Goal: Task Accomplishment & Management: Manage account settings

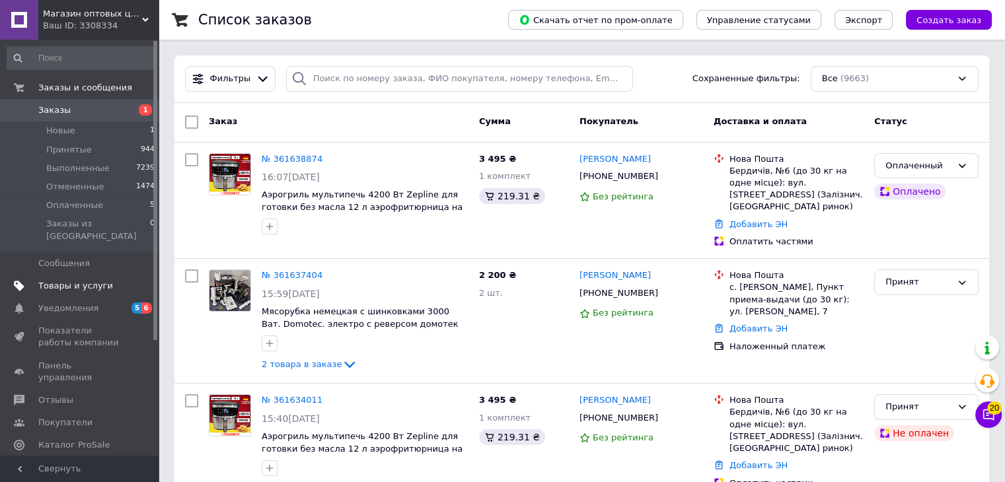
click at [63, 280] on span "Товары и услуги" at bounding box center [75, 286] width 75 height 12
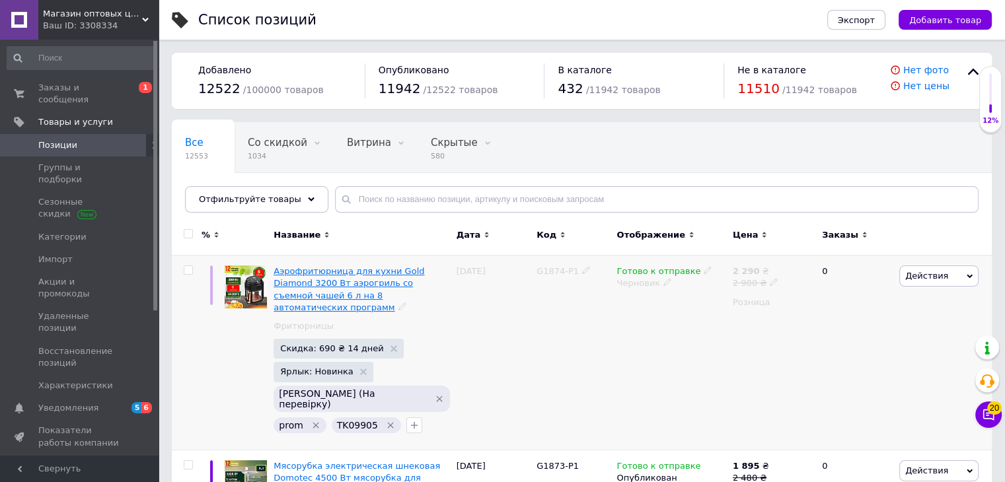
click at [386, 282] on span "Аэрофритюрница для кухни Gold Diamond 3200 Вт аэрогриль со съемной чашей 6 л на…" at bounding box center [349, 289] width 151 height 46
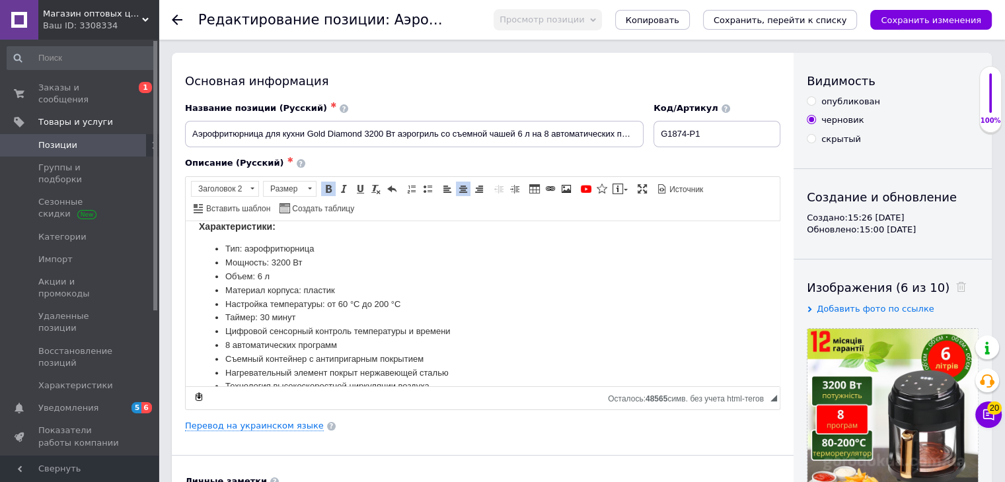
scroll to position [161, 0]
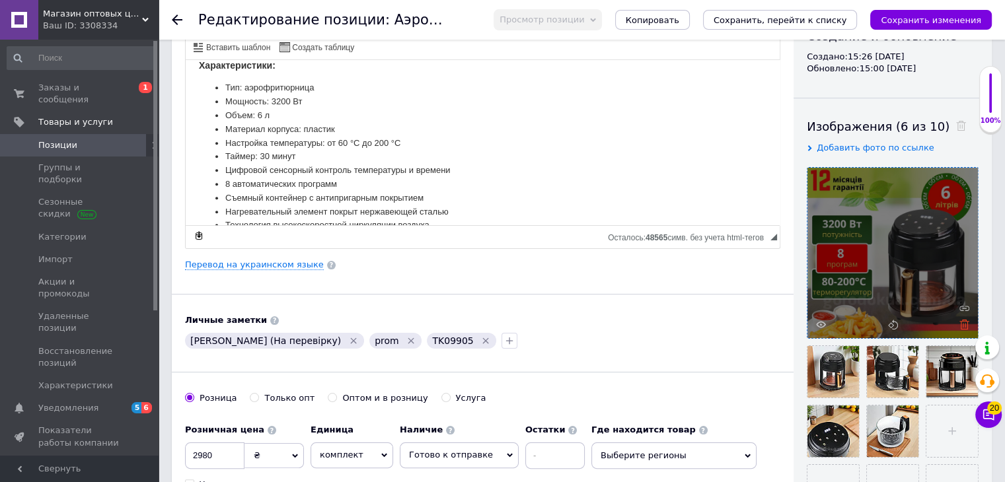
click at [964, 321] on use at bounding box center [965, 325] width 10 height 10
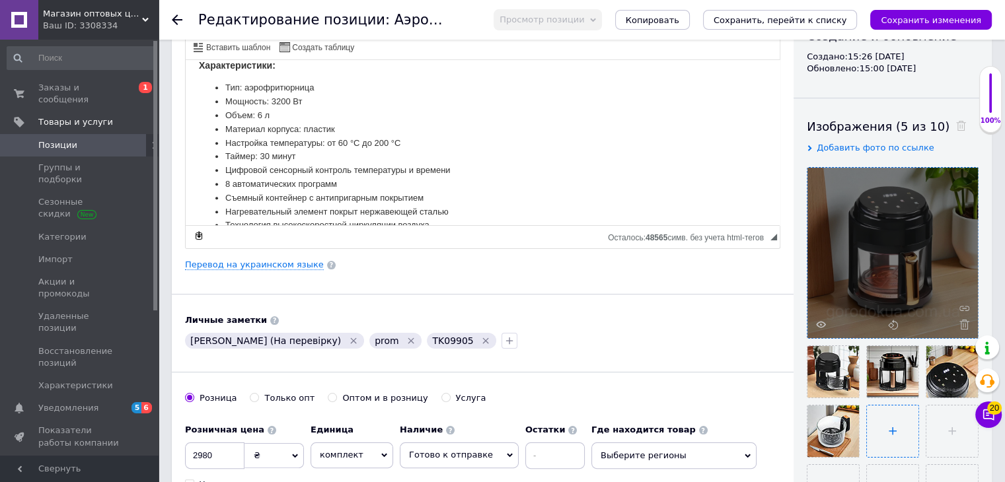
click at [901, 432] on input "file" at bounding box center [893, 432] width 52 height 52
type input "C:\fakepath\ТК09905 (1).png"
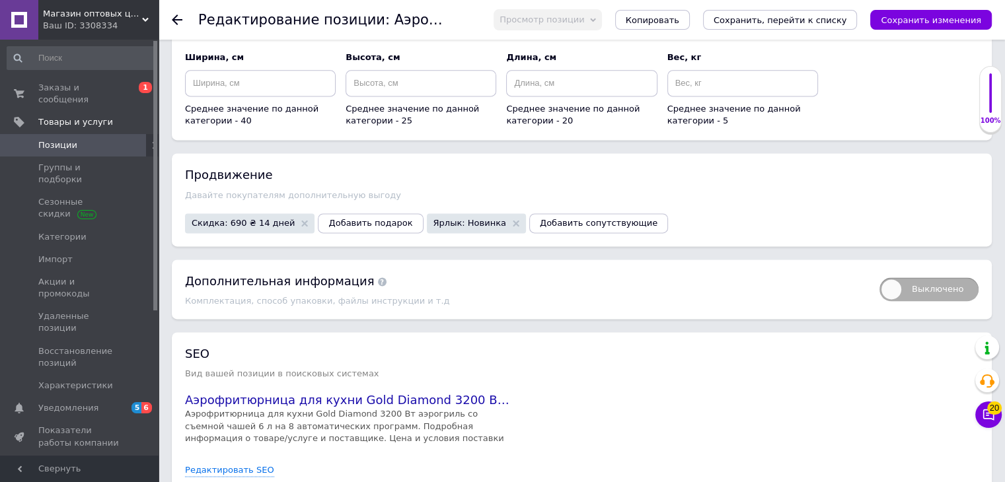
scroll to position [1856, 0]
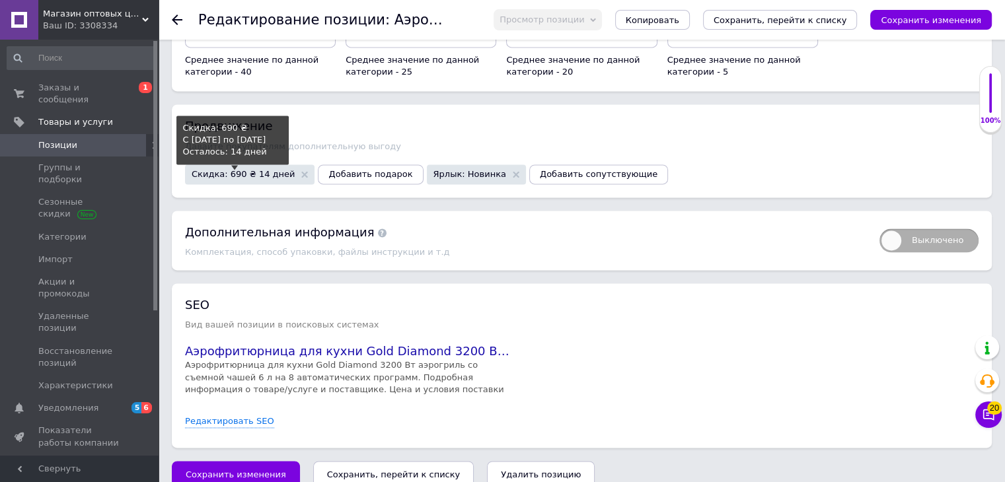
click at [259, 170] on span "Скидка: 690 ₴ 14 дней" at bounding box center [243, 174] width 103 height 9
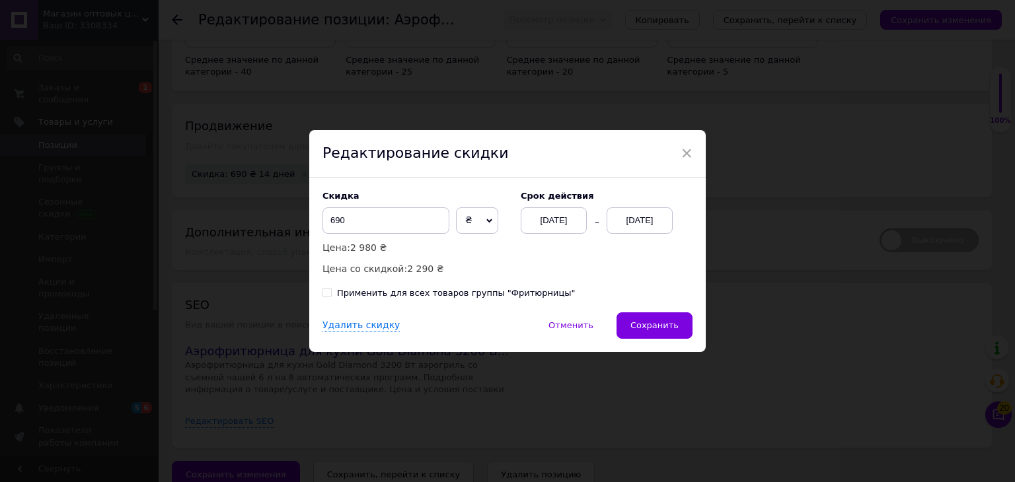
click at [683, 140] on div "Редактирование скидки" at bounding box center [507, 154] width 397 height 48
click at [685, 148] on span "×" at bounding box center [687, 153] width 12 height 22
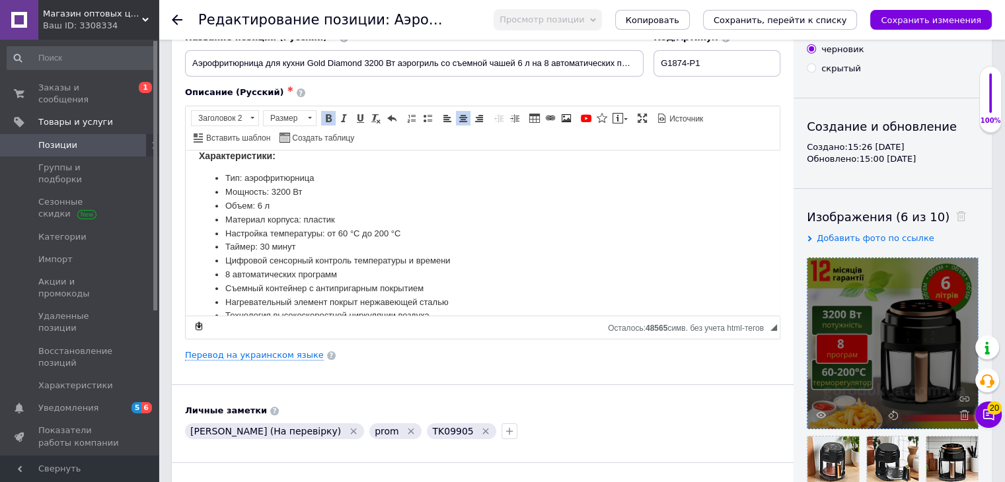
scroll to position [0, 0]
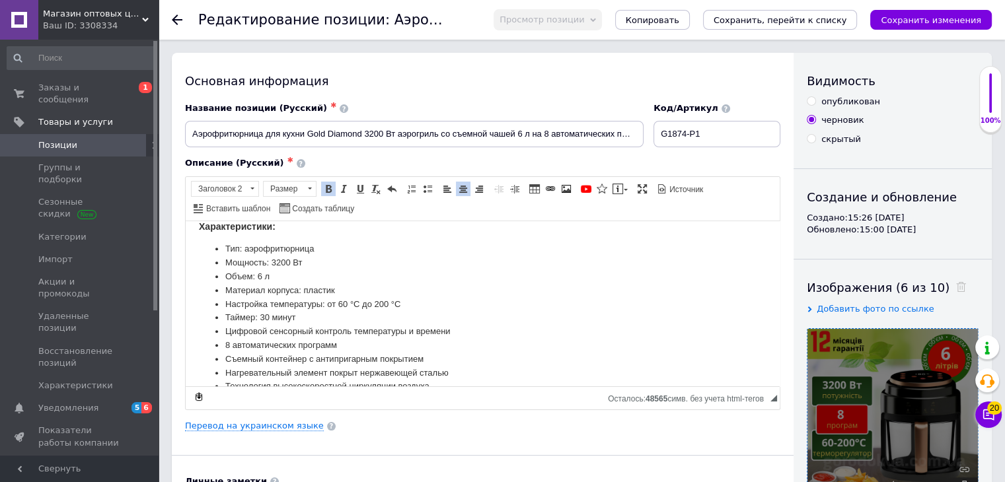
click at [810, 101] on input "опубликован" at bounding box center [811, 100] width 9 height 9
radio input "true"
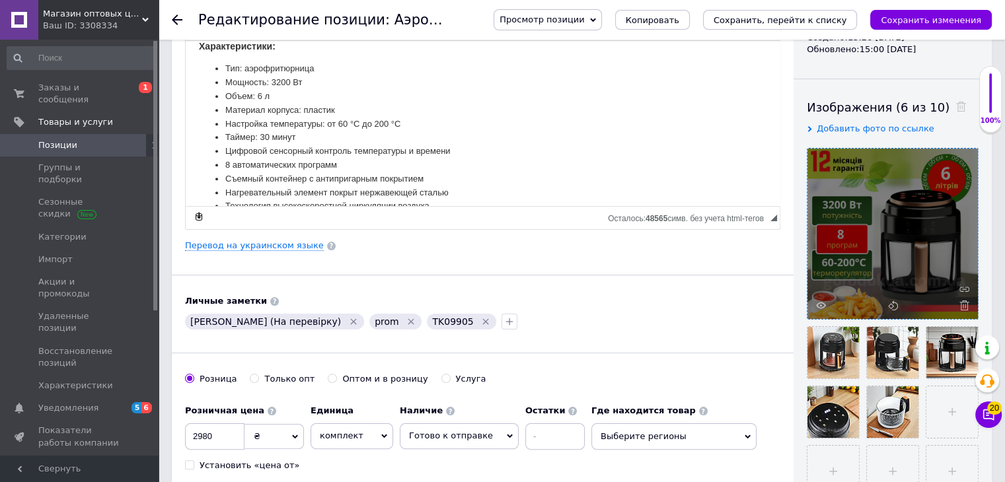
scroll to position [218, 0]
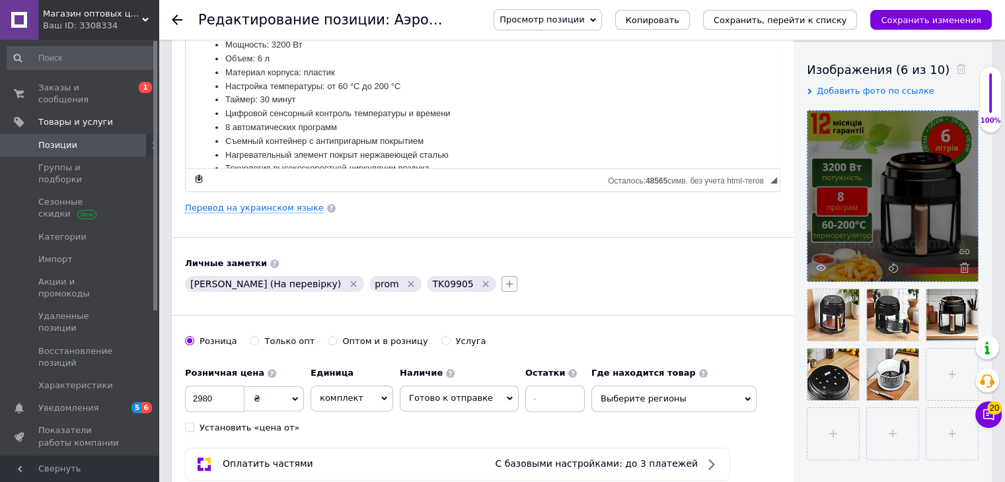
click at [504, 281] on icon "button" at bounding box center [509, 284] width 11 height 11
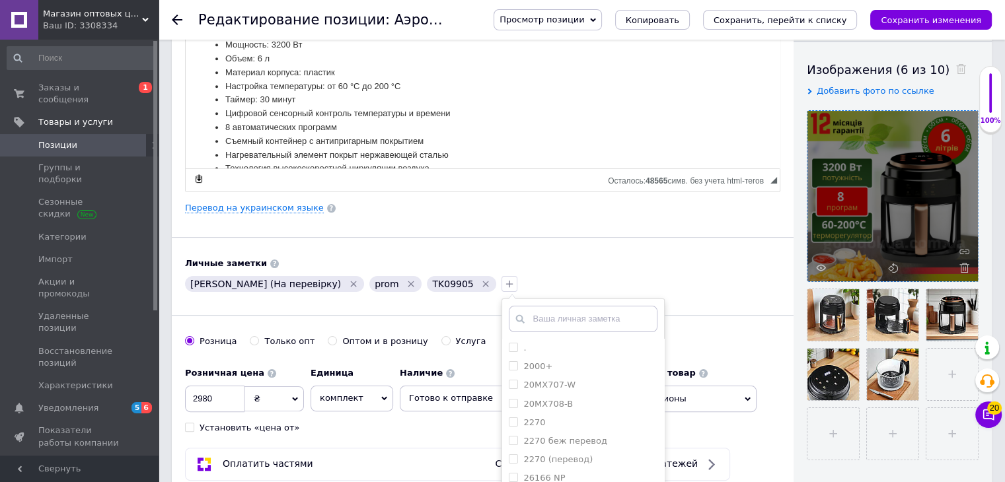
click at [509, 317] on input "text" at bounding box center [583, 319] width 149 height 26
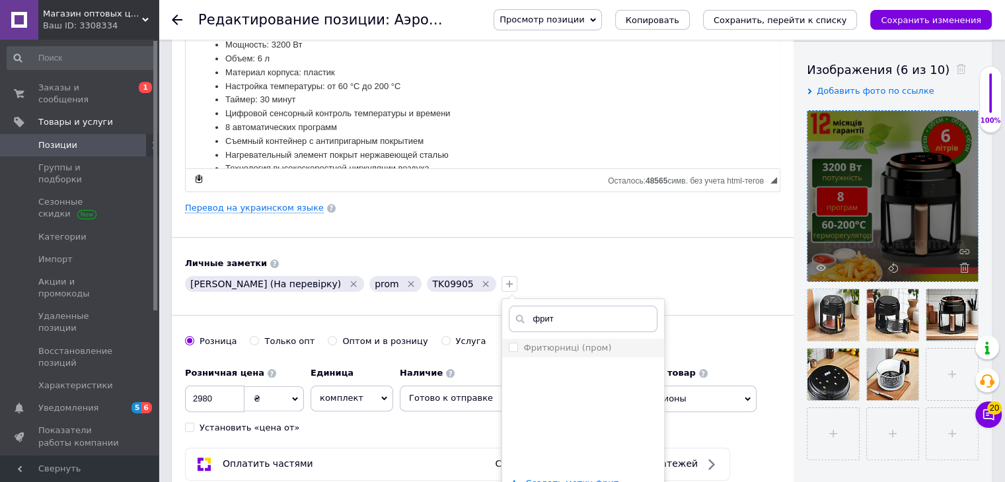
type input "фрит"
click at [509, 345] on input "Фритюрниці (пром)" at bounding box center [513, 347] width 9 height 9
checkbox input "true"
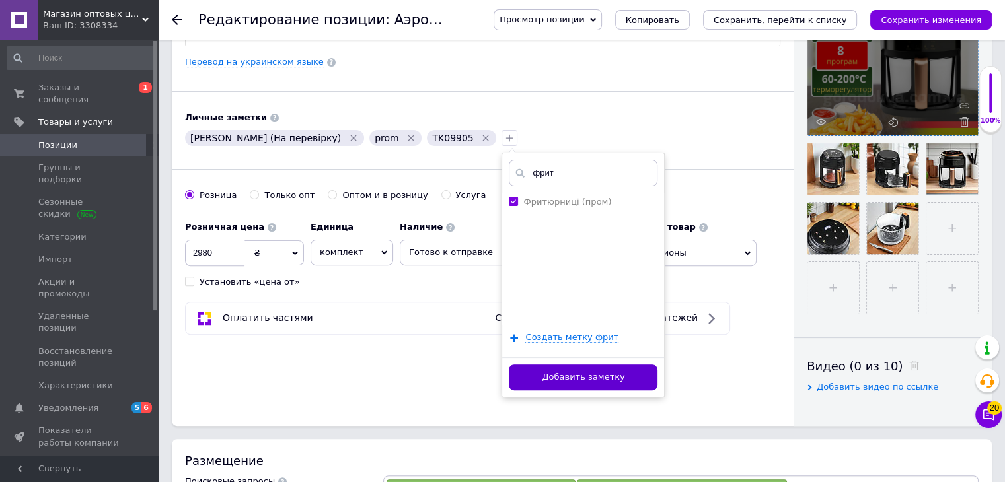
click at [517, 373] on button "Добавить заметку" at bounding box center [583, 378] width 149 height 26
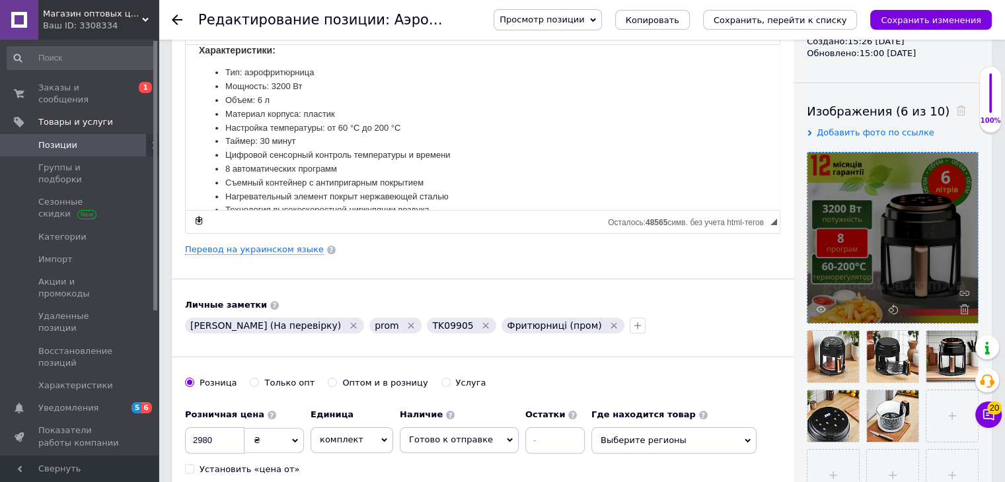
scroll to position [166, 0]
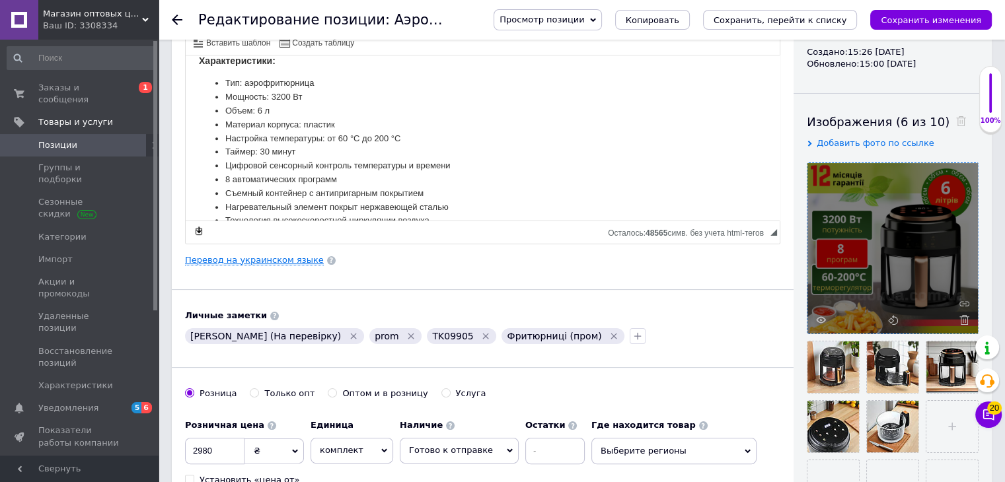
click at [235, 260] on link "Перевод на украинском языке" at bounding box center [254, 260] width 139 height 11
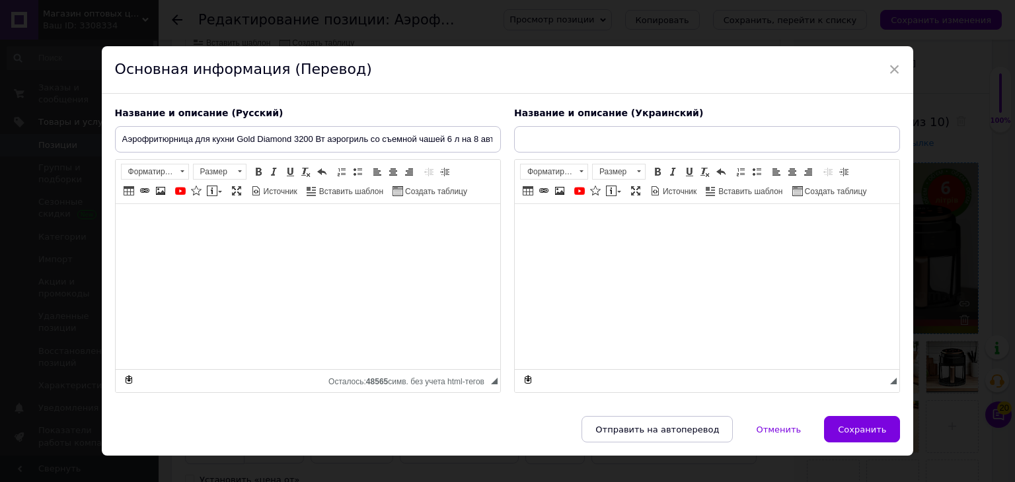
type input "Аерофритюрниця для кухні Gold Diamond 3200 Вт аерогриль зі знімною чашею 6 л на…"
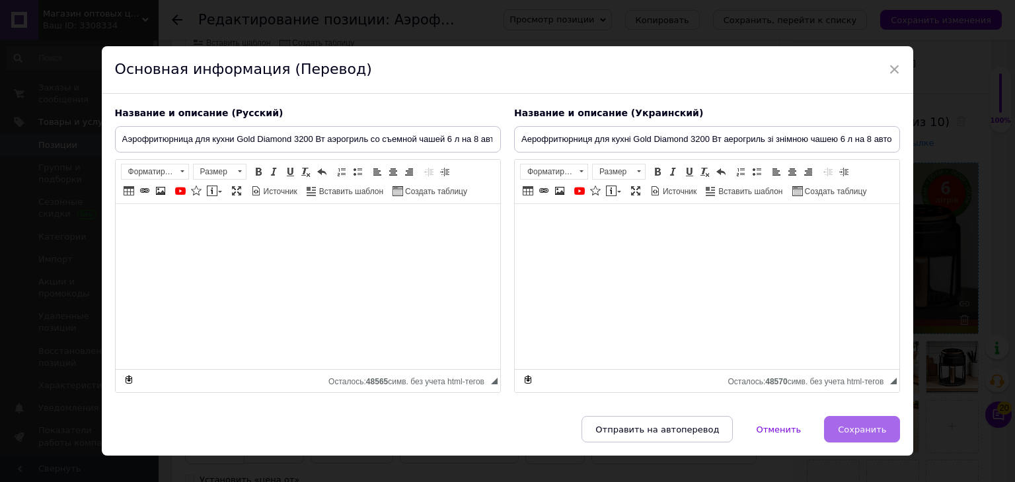
click at [859, 427] on span "Сохранить" at bounding box center [862, 430] width 48 height 10
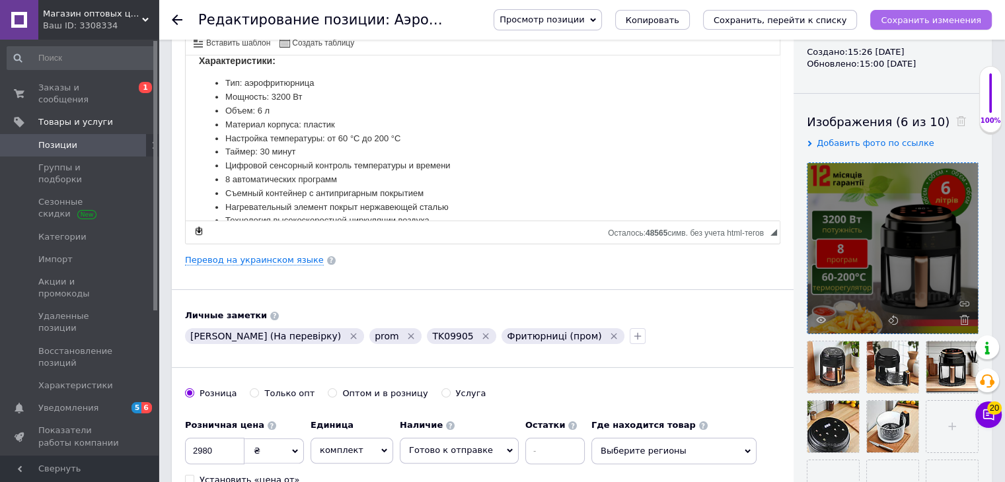
click at [934, 24] on icon "Сохранить изменения" at bounding box center [931, 20] width 100 height 10
click at [61, 139] on span "Позиции" at bounding box center [57, 145] width 39 height 12
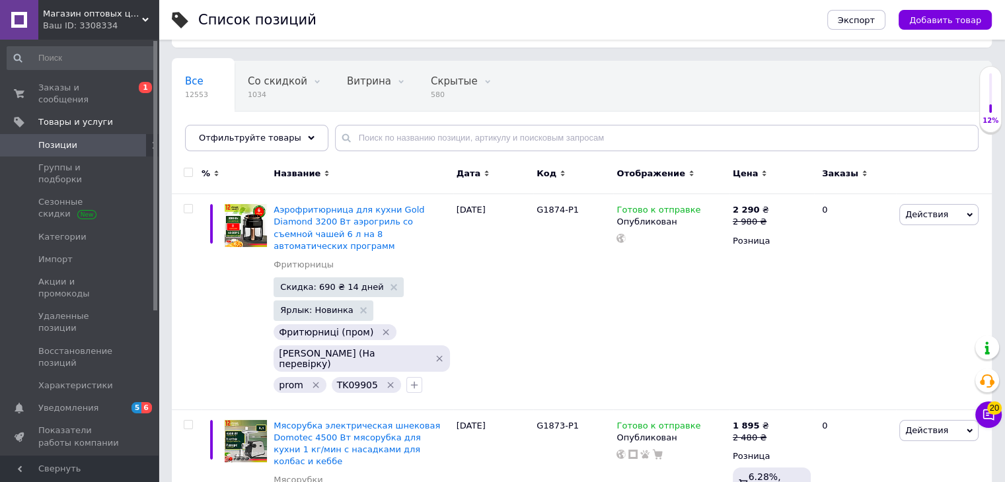
scroll to position [17, 0]
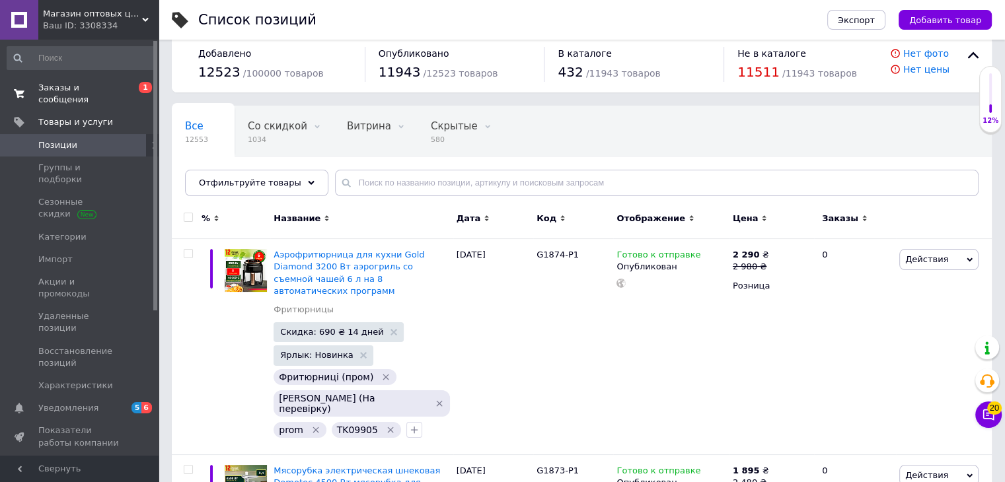
click at [85, 91] on span "Заказы и сообщения" at bounding box center [80, 94] width 84 height 24
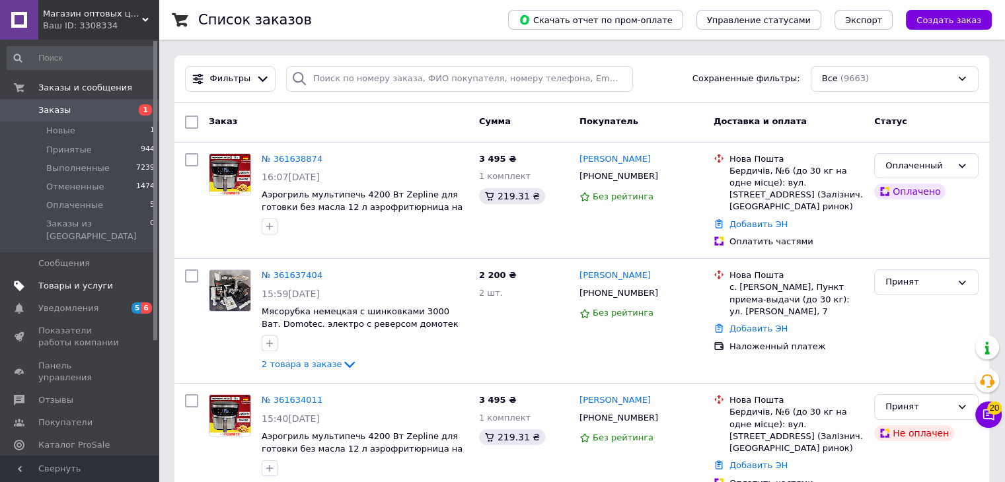
click at [72, 280] on span "Товары и услуги" at bounding box center [75, 286] width 75 height 12
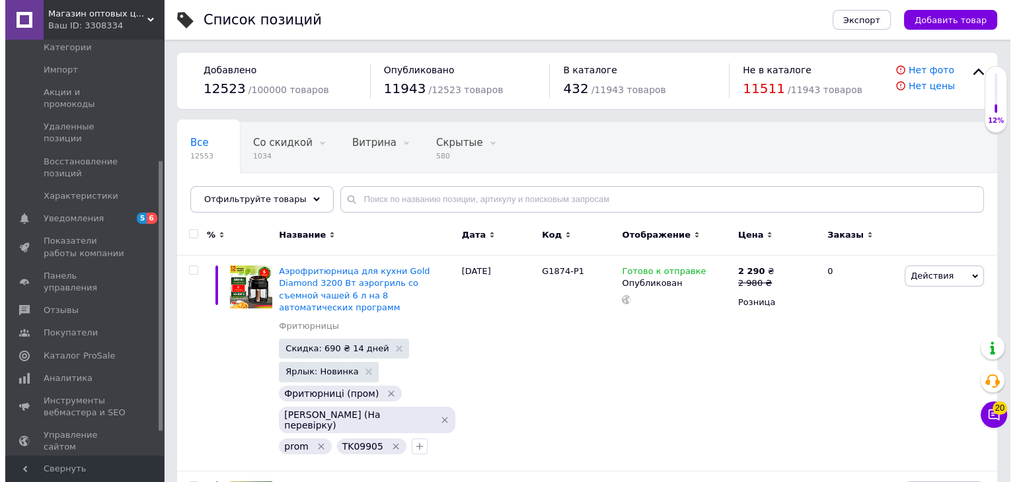
scroll to position [191, 0]
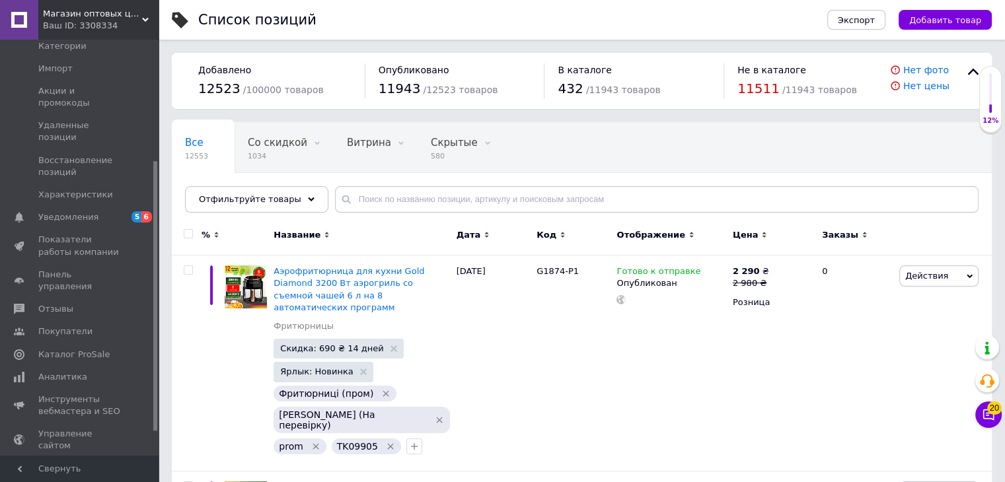
drag, startPoint x: 156, startPoint y: 248, endPoint x: 163, endPoint y: 371, distance: 123.8
click at [85, 349] on span "Каталог ProSale" at bounding box center [73, 355] width 71 height 12
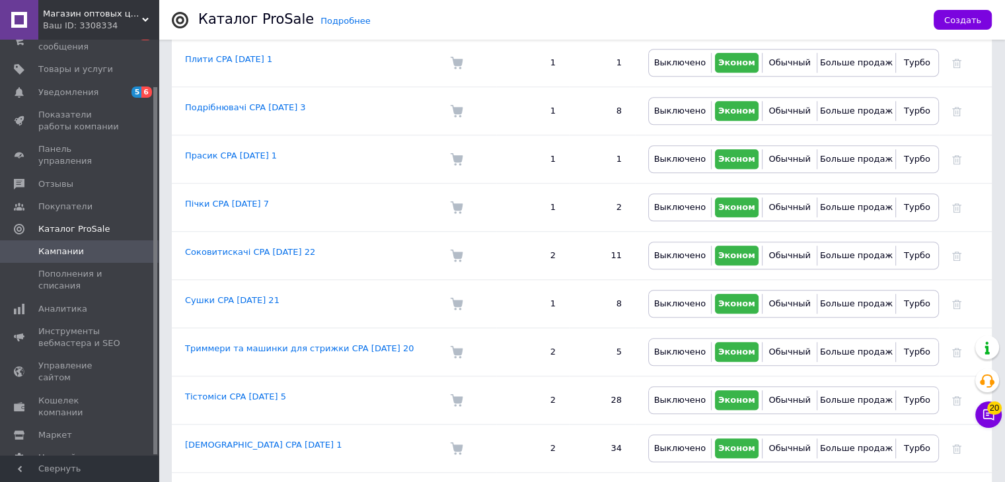
scroll to position [1227, 0]
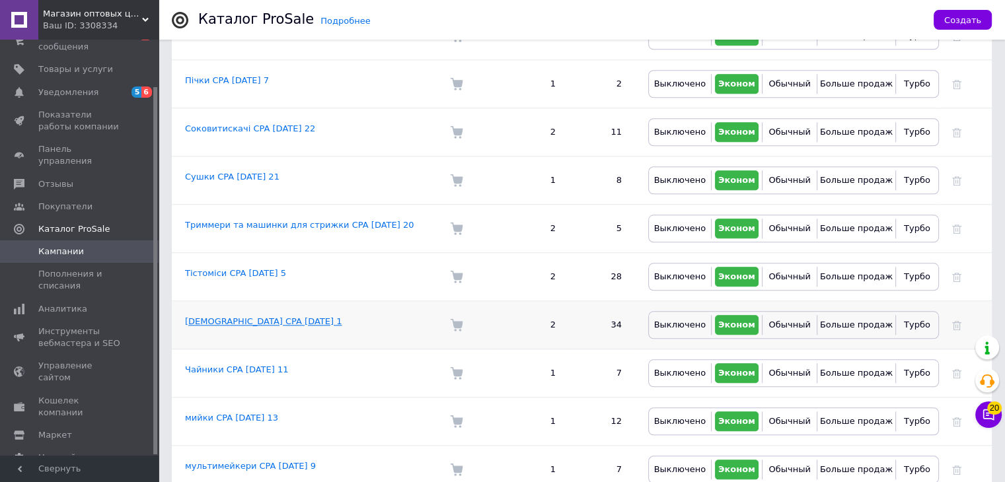
click at [224, 317] on link "Фритюрниці CPA 27.11.2024 1" at bounding box center [263, 322] width 157 height 10
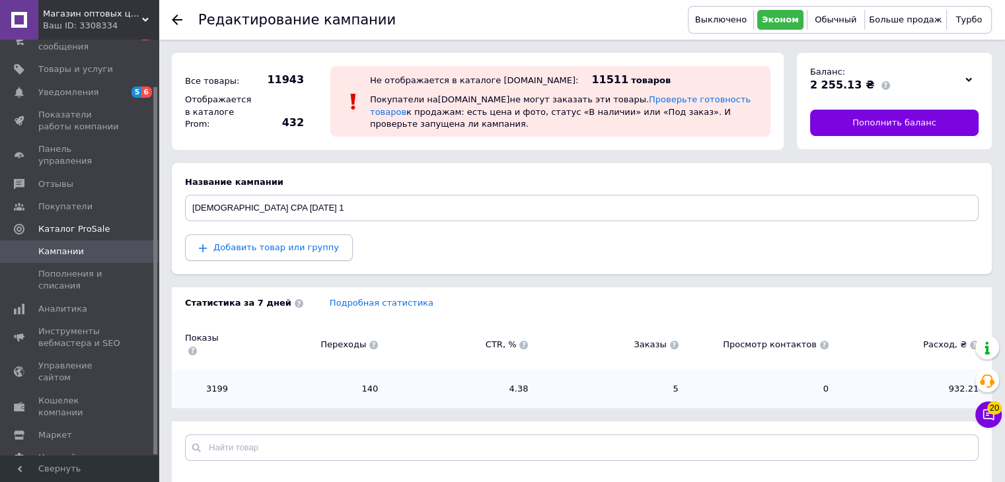
click at [258, 240] on button "Добавить товар или группу" at bounding box center [269, 248] width 168 height 26
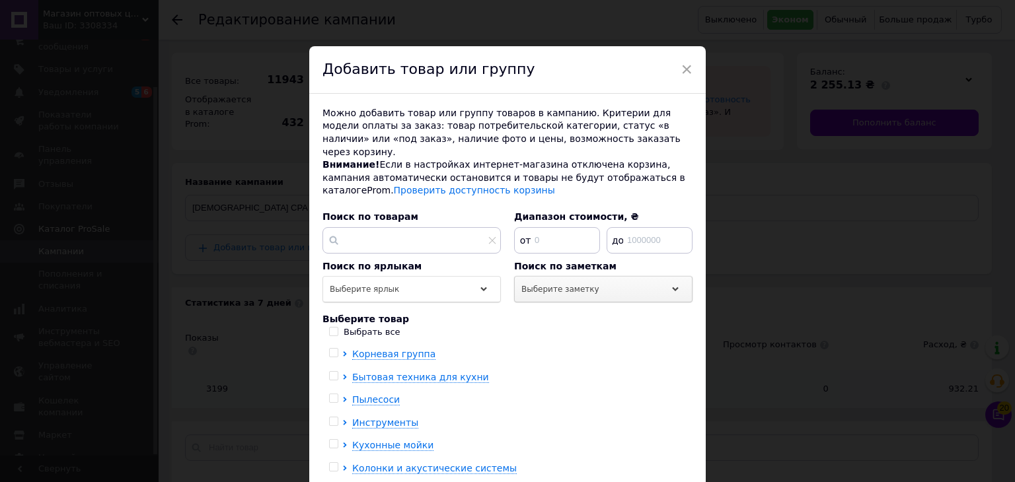
click at [635, 278] on div "Выберите заметку" at bounding box center [603, 289] width 178 height 26
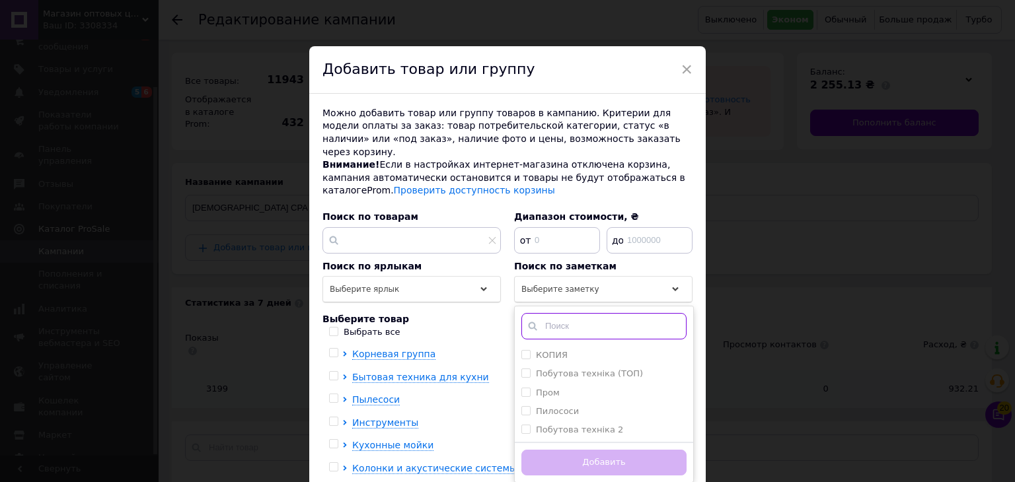
click at [606, 315] on input "text" at bounding box center [603, 326] width 165 height 26
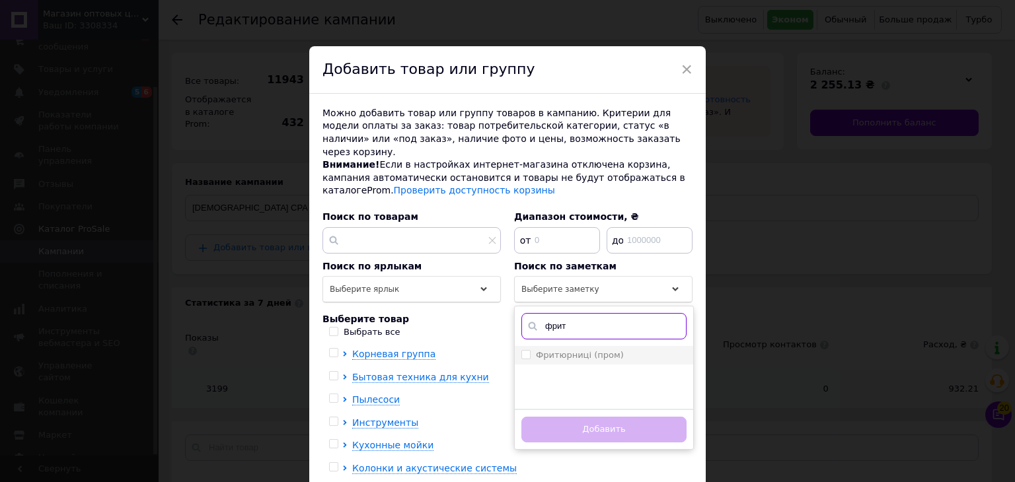
type input "фрит"
click at [525, 350] on input "Фритюрниці (пром)" at bounding box center [525, 354] width 9 height 9
checkbox input "true"
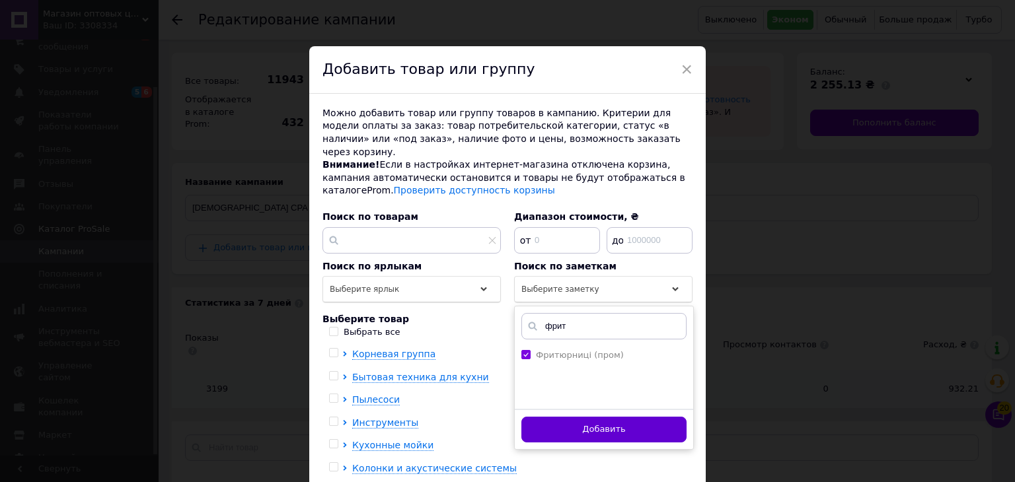
click at [587, 417] on button "Добавить" at bounding box center [603, 430] width 165 height 26
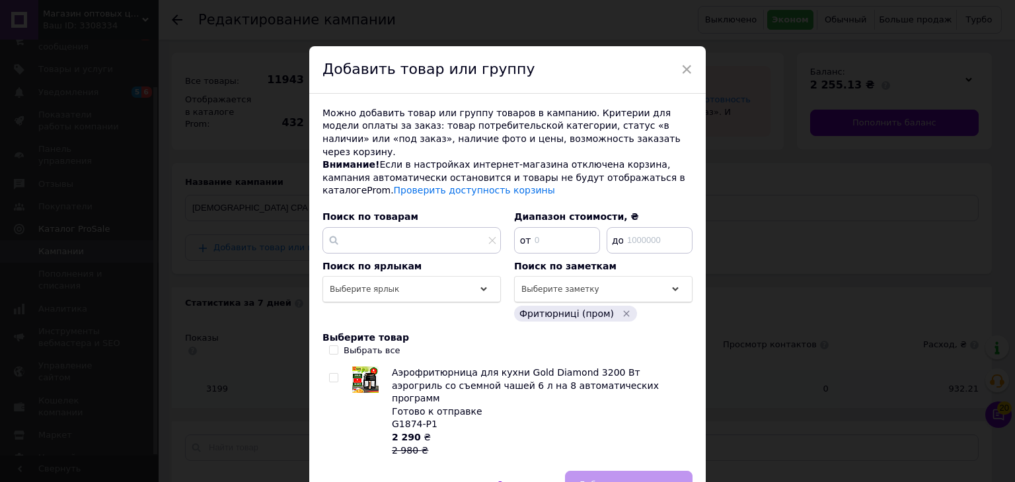
click at [333, 346] on input "Выбрать все" at bounding box center [333, 350] width 9 height 9
checkbox input "true"
click at [639, 480] on span "Добавить в кампанию" at bounding box center [629, 485] width 100 height 10
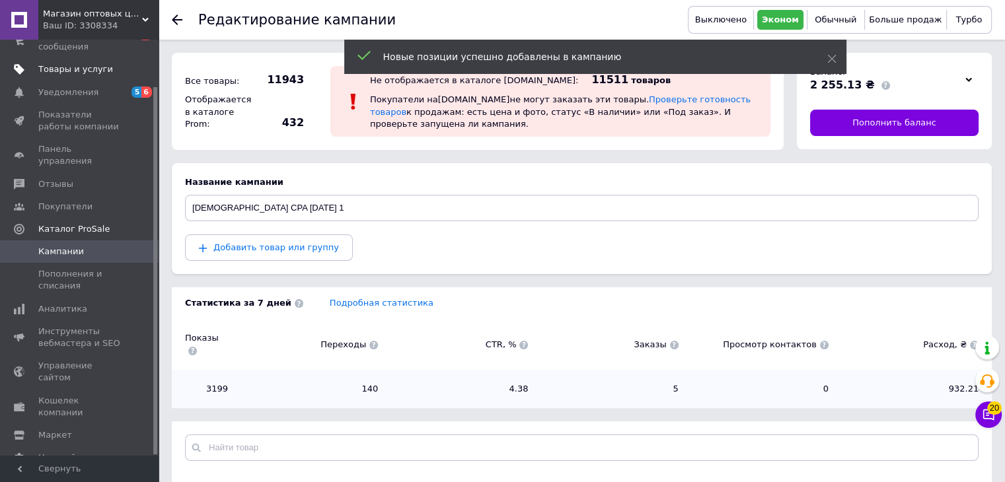
click at [63, 63] on span "Товары и услуги" at bounding box center [75, 69] width 75 height 12
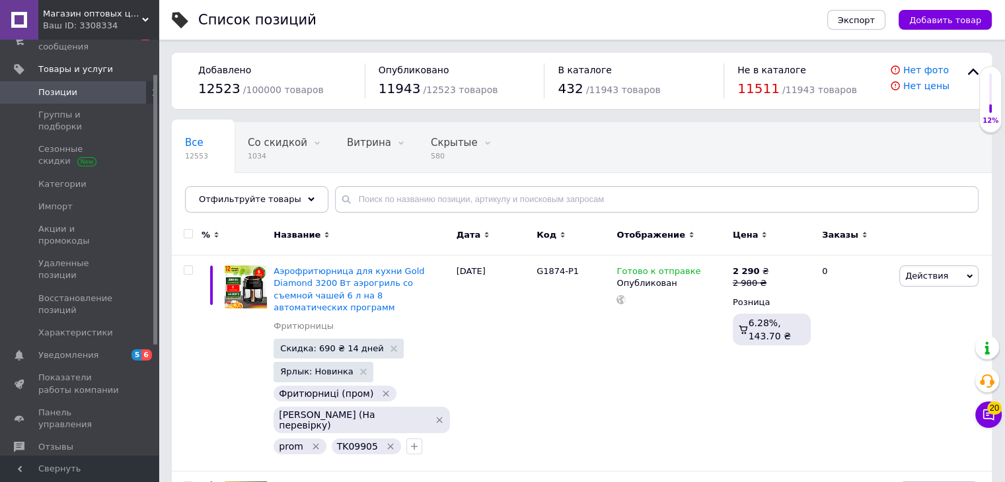
click at [144, 22] on icon at bounding box center [145, 20] width 7 height 7
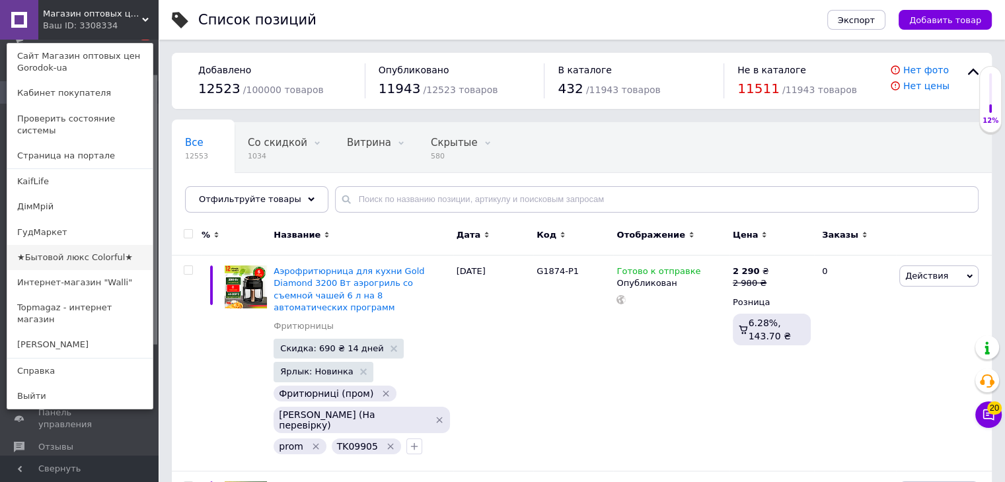
click at [85, 245] on link "★Бытовой люкс Colorful★" at bounding box center [79, 257] width 145 height 25
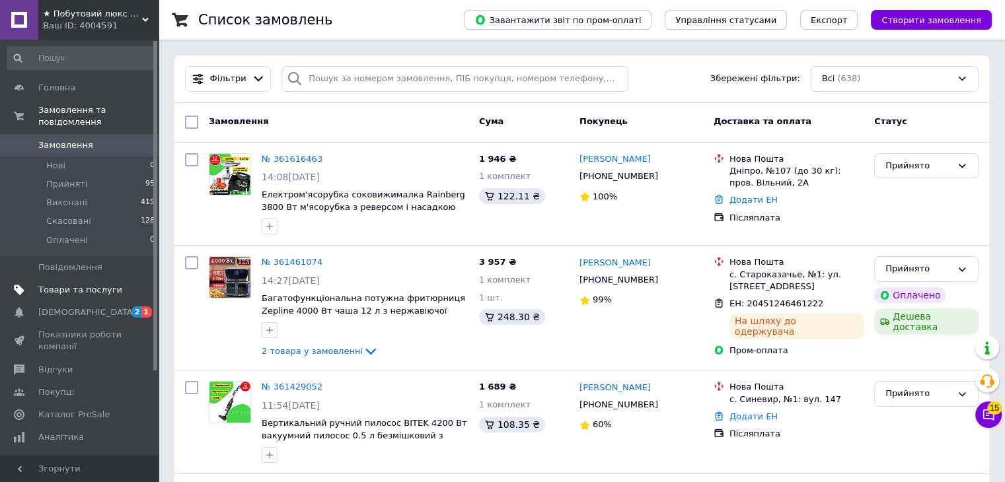
click at [90, 284] on span "Товари та послуги" at bounding box center [80, 290] width 84 height 12
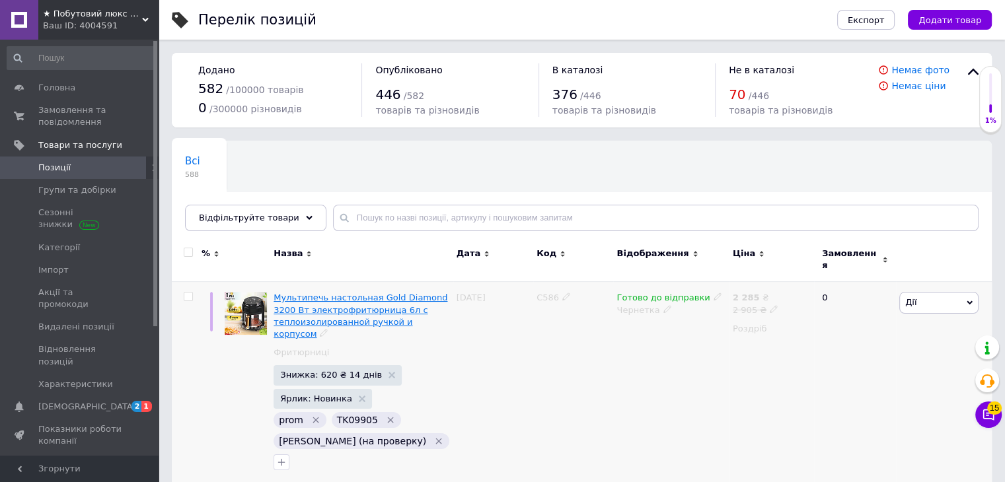
click at [336, 299] on span "Мультипечь настольная Gold Diamond 3200 Вт электрофритюрница 6л с теплоизолиров…" at bounding box center [361, 316] width 174 height 46
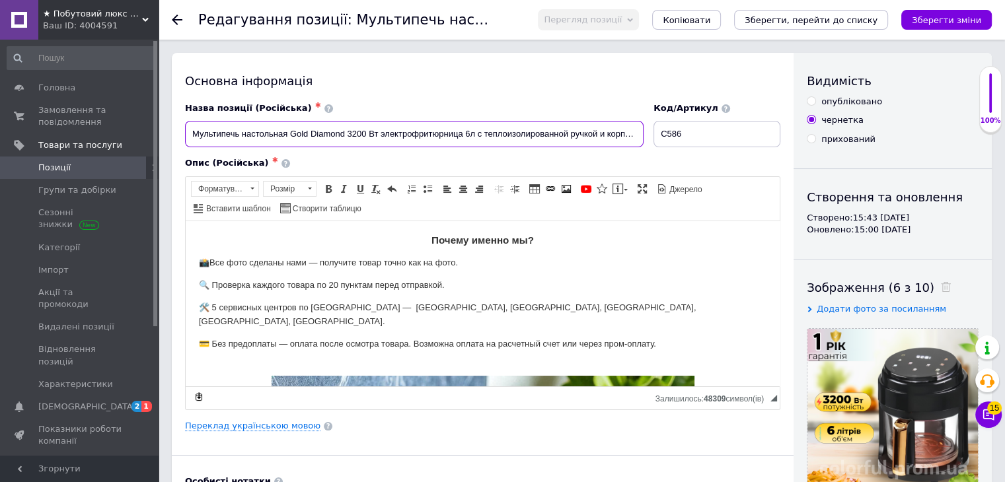
drag, startPoint x: 412, startPoint y: 134, endPoint x: 379, endPoint y: 135, distance: 33.1
click at [379, 135] on input "Мультипечь настольная Gold Diamond 3200 Вт электрофритюрница 6л с теплоизолиров…" at bounding box center [414, 134] width 459 height 26
drag, startPoint x: 587, startPoint y: 135, endPoint x: 669, endPoint y: 135, distance: 81.9
click at [669, 135] on div "Назва позиції (Російська) ✱ Мультипечь настольная Gold Diamond 3200 Вт аэрофрит…" at bounding box center [482, 125] width 605 height 55
drag, startPoint x: 642, startPoint y: 135, endPoint x: 126, endPoint y: 147, distance: 516.9
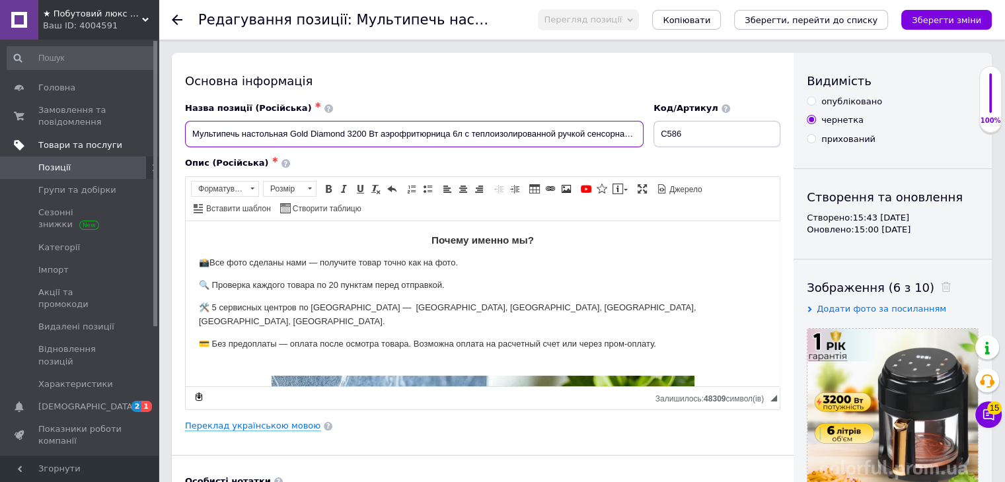
type input "Мультипечь настольная Gold Diamond 3200 Вт аэрофритюрница 6л с теплоизолированн…"
click at [227, 428] on link "Переклад українською мовою" at bounding box center [252, 426] width 135 height 11
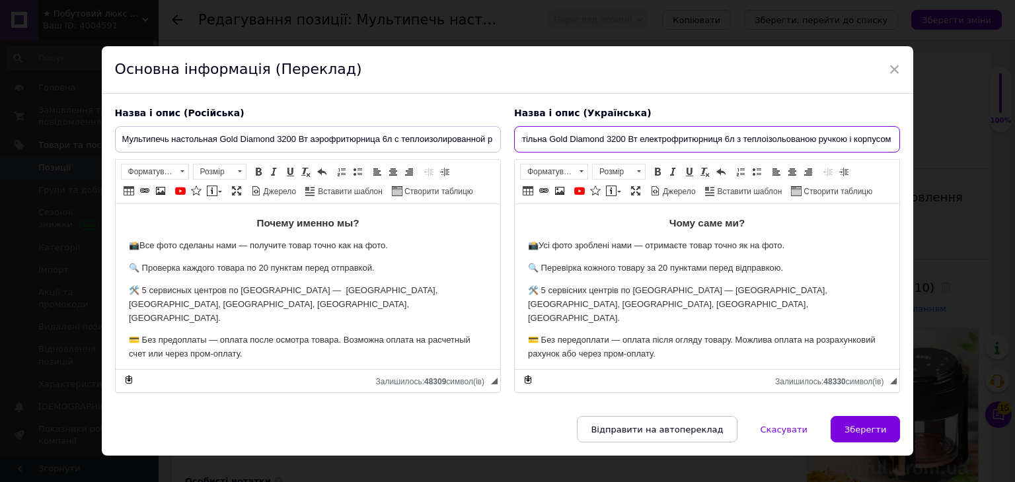
drag, startPoint x: 519, startPoint y: 136, endPoint x: 1014, endPoint y: 142, distance: 495.0
click at [1014, 142] on div "× Основна інформація (Переклад) Назва і опис (Російська) Мультипечь настольная …" at bounding box center [507, 241] width 1015 height 482
paste input "ерофритюрниця 6л з теплоізольованою ручкою сенсорна аерогриль"
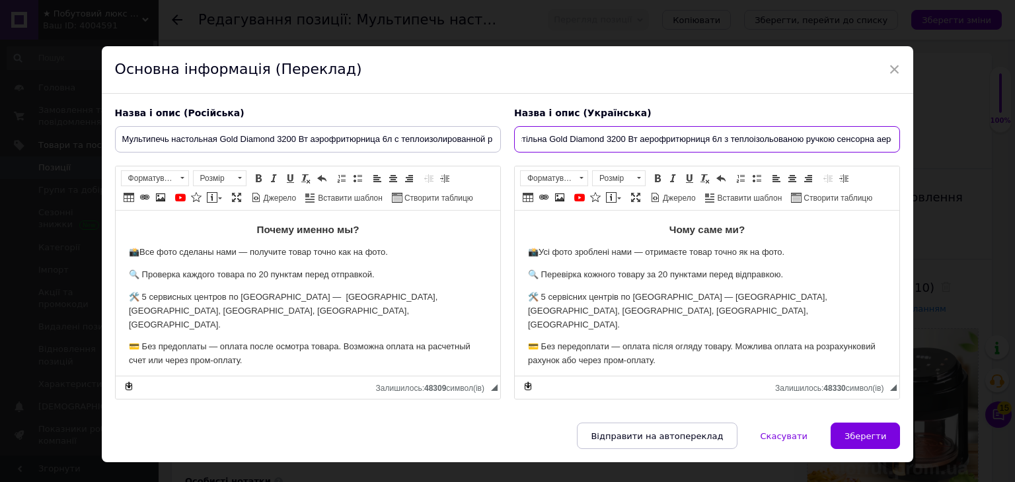
scroll to position [0, 82]
type input "Мультипіч настільна Gold Diamond 3200 Вт аерофритюрниця 6л з теплоізольованою р…"
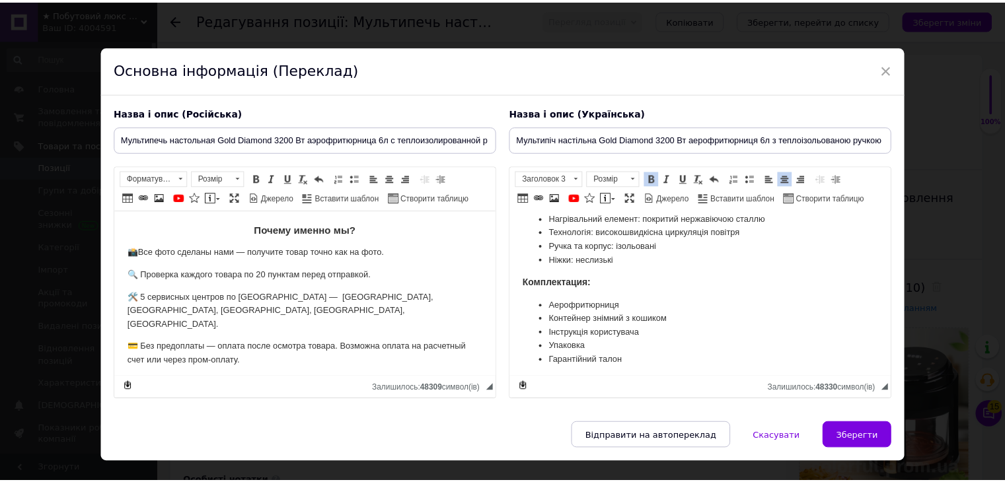
scroll to position [1392, 0]
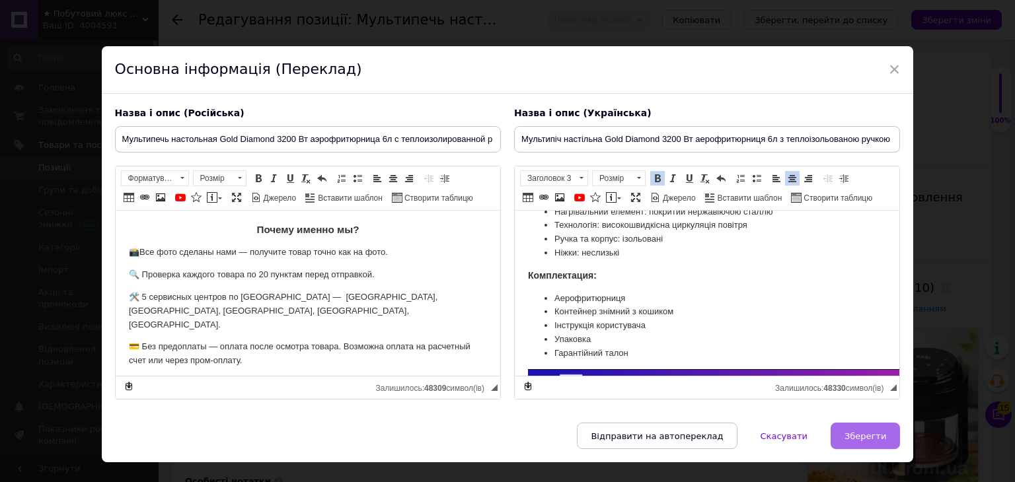
click at [861, 437] on span "Зберегти" at bounding box center [866, 437] width 42 height 10
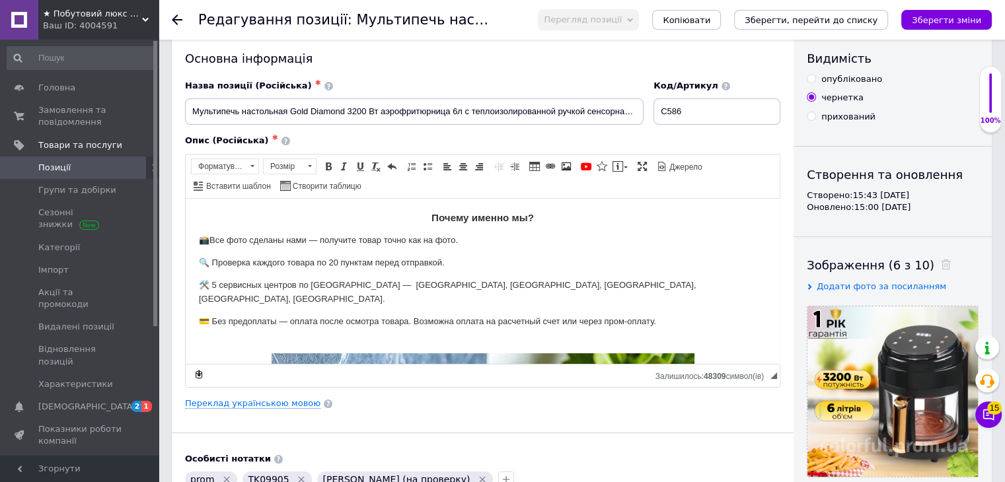
scroll to position [0, 0]
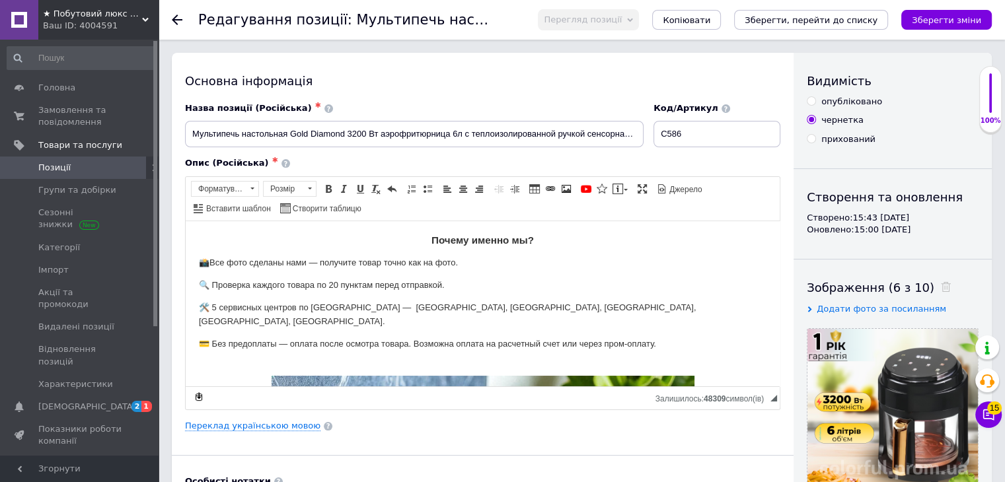
click at [809, 100] on input "опубліковано" at bounding box center [811, 100] width 9 height 9
radio input "true"
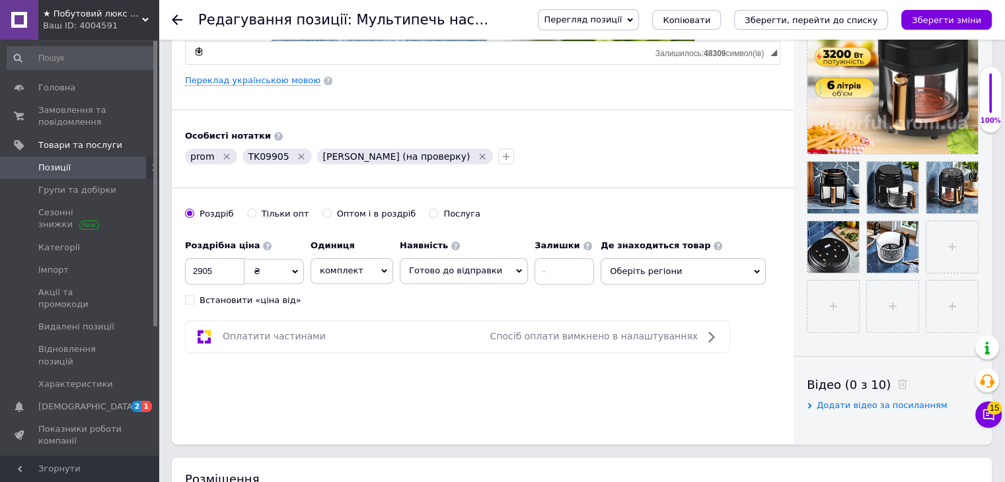
scroll to position [371, 0]
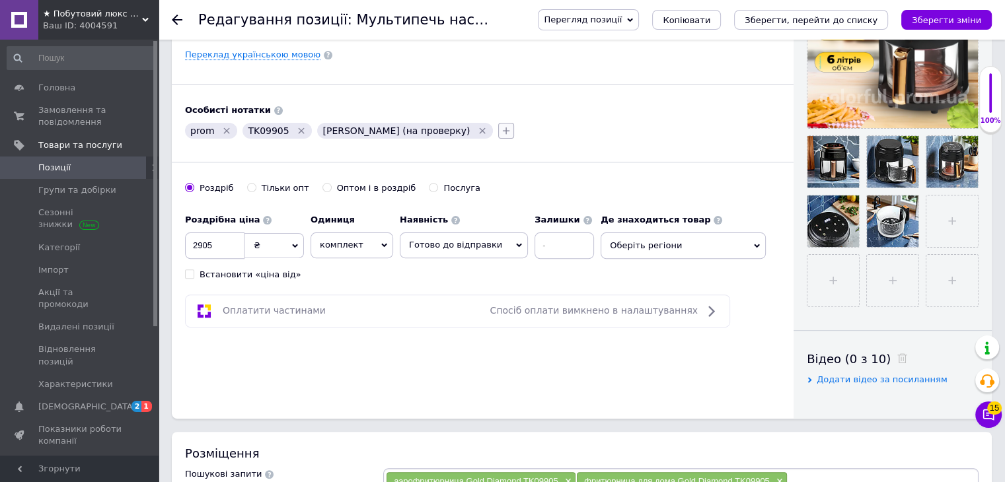
click at [498, 123] on button "button" at bounding box center [506, 131] width 16 height 16
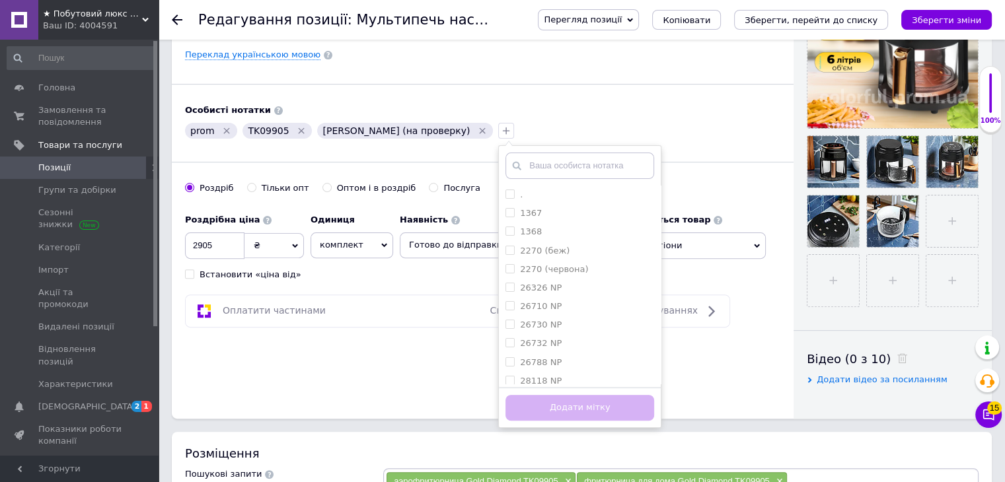
click at [506, 167] on input "text" at bounding box center [580, 166] width 149 height 26
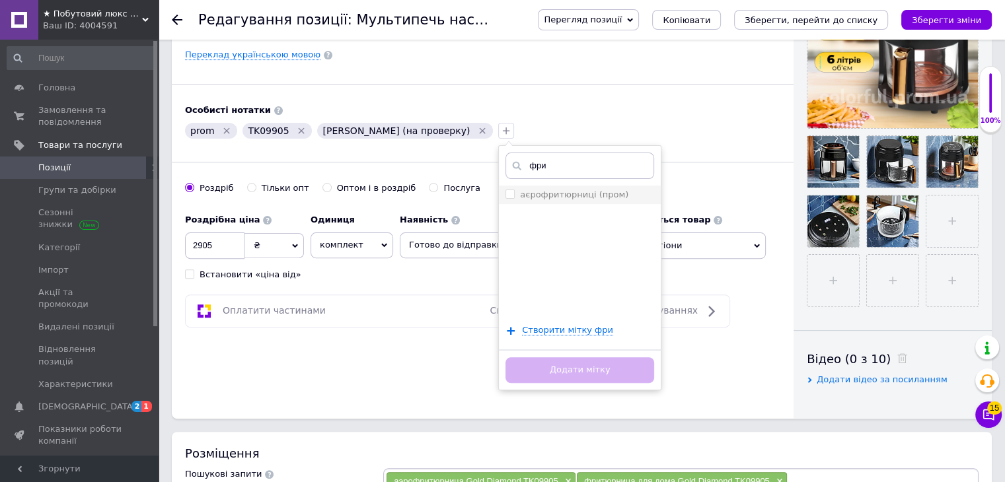
type input "фри"
click at [506, 190] on input "аєрофритюрниці (пром)" at bounding box center [510, 194] width 9 height 9
checkbox input "true"
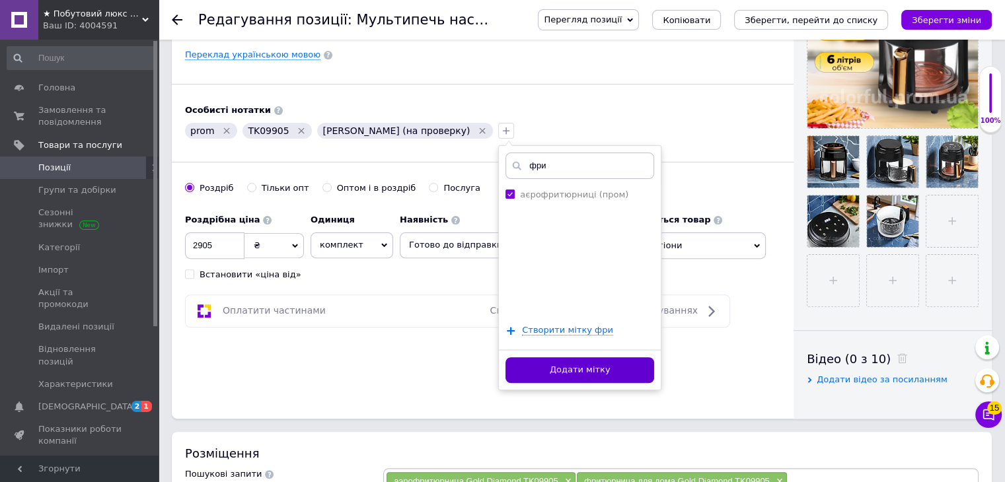
click at [506, 371] on button "Додати мітку" at bounding box center [580, 371] width 149 height 26
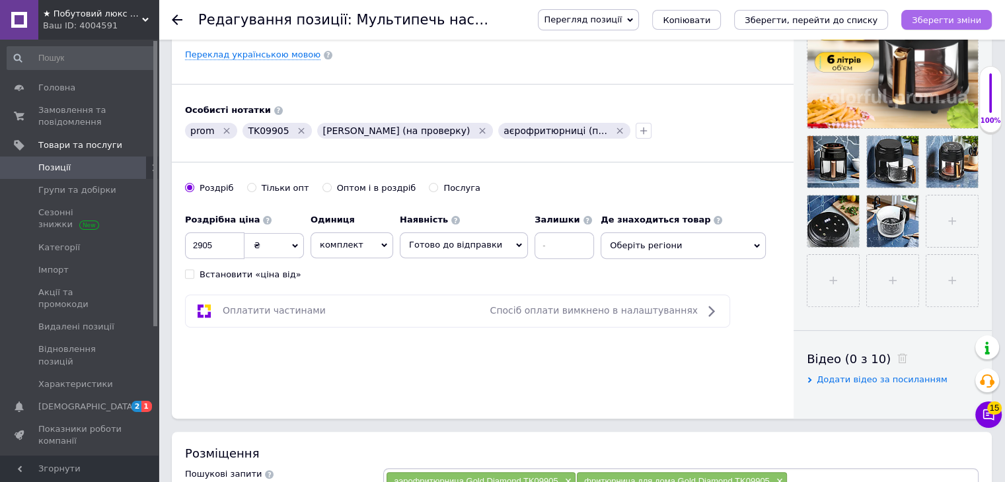
click at [934, 24] on icon "Зберегти зміни" at bounding box center [946, 20] width 69 height 10
drag, startPoint x: 157, startPoint y: 295, endPoint x: 159, endPoint y: 288, distance: 7.5
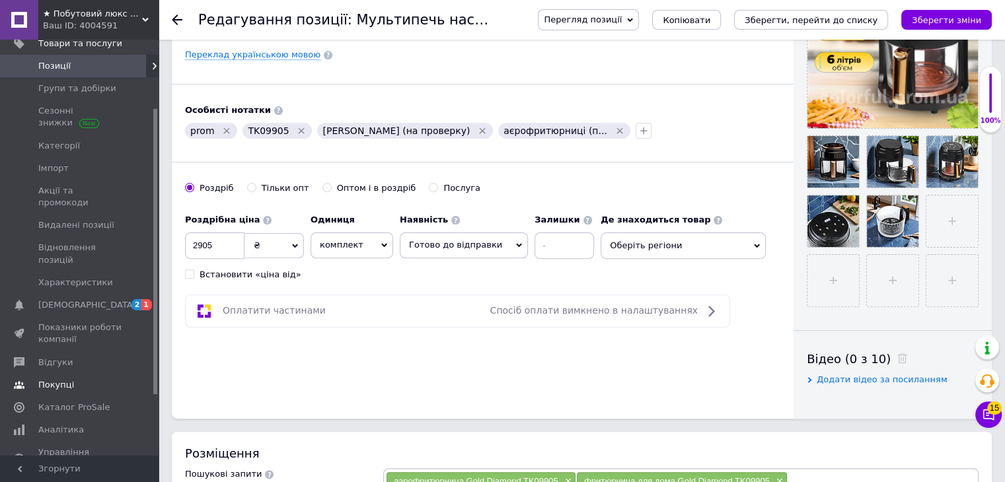
drag, startPoint x: 155, startPoint y: 292, endPoint x: 157, endPoint y: 363, distance: 70.8
click at [157, 363] on div "Головна Замовлення та повідомлення 0 0 Товари та послуги Позиції Групи та добір…" at bounding box center [79, 248] width 159 height 416
click at [69, 400] on span "Каталог ProSale" at bounding box center [73, 406] width 71 height 12
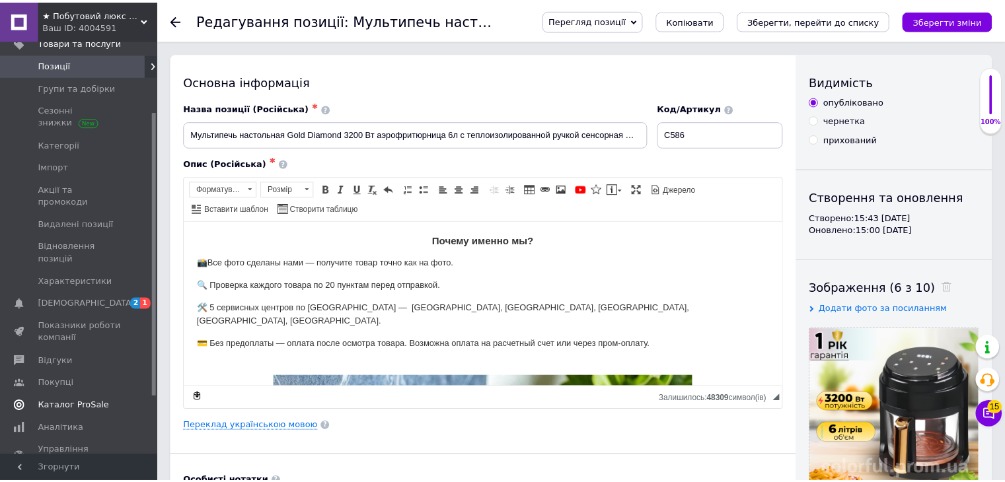
scroll to position [30, 0]
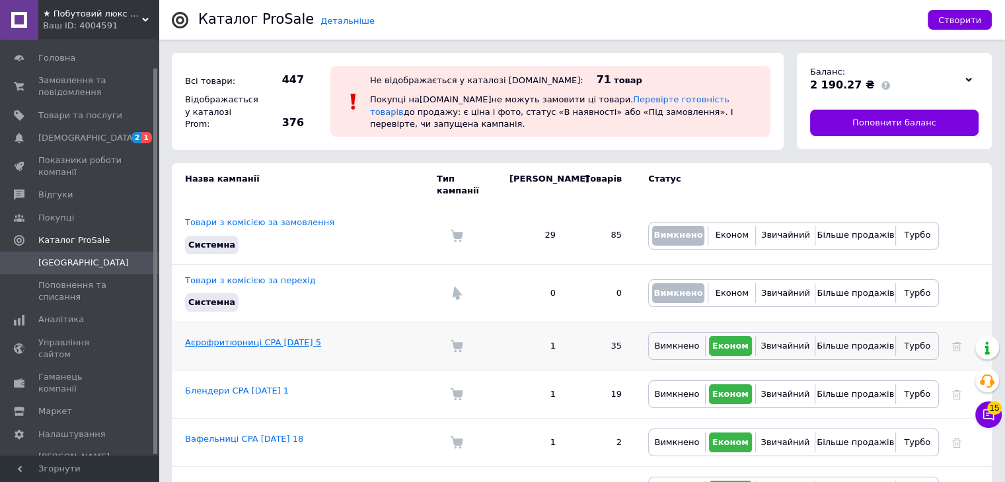
click at [228, 338] on link "Аєрофритюрниці CPA 26.11.2024 5" at bounding box center [253, 343] width 136 height 10
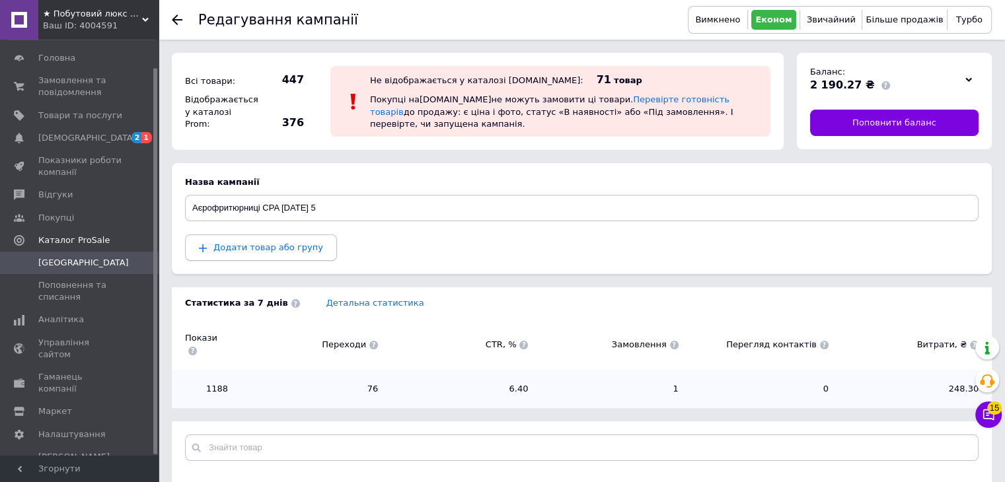
click at [273, 249] on span "Додати товар або групу" at bounding box center [268, 248] width 110 height 10
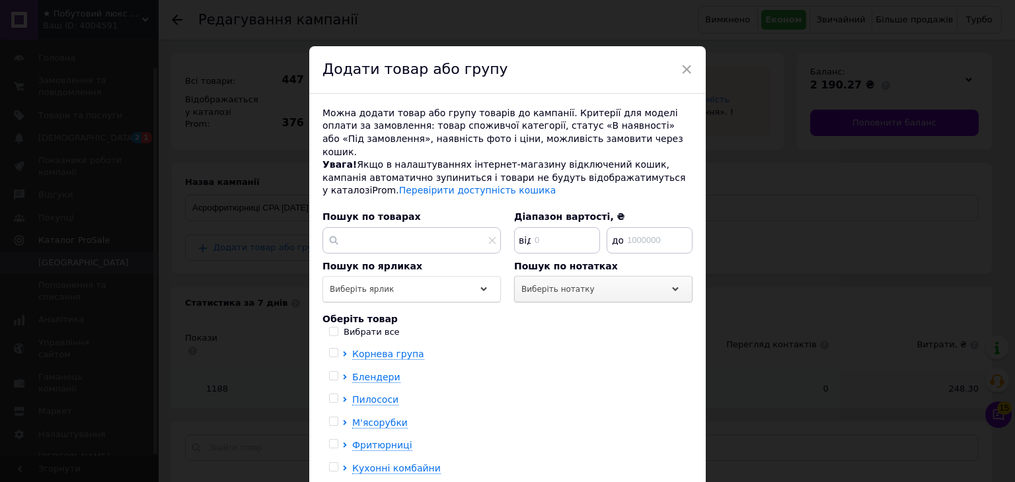
click at [583, 281] on div "Виберіть нотатку" at bounding box center [603, 289] width 178 height 26
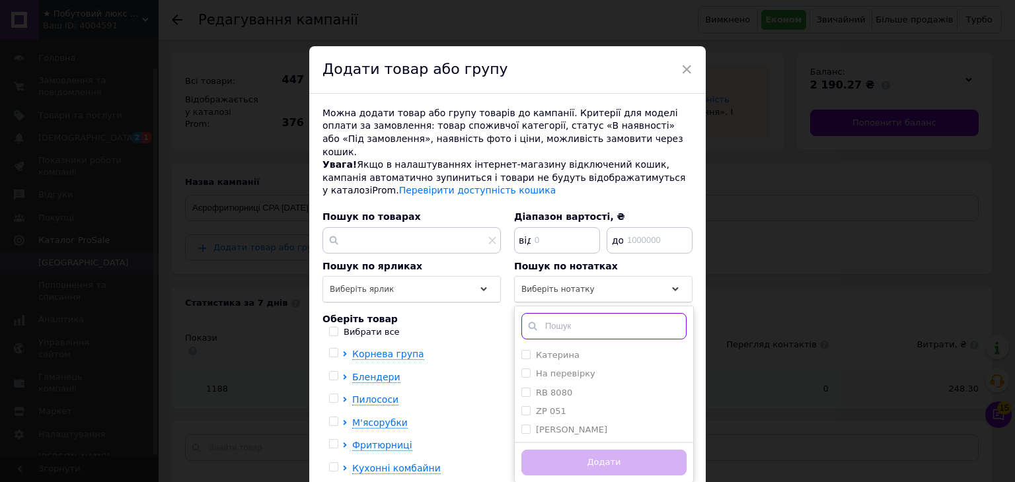
click at [562, 315] on input "text" at bounding box center [603, 326] width 165 height 26
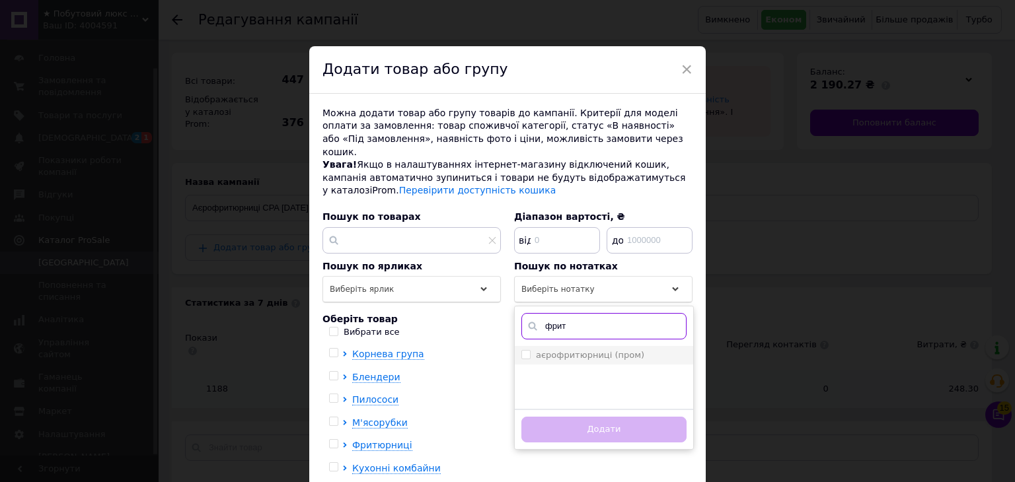
type input "фрит"
click at [524, 350] on input "аєрофритюрниці (пром)" at bounding box center [525, 354] width 9 height 9
checkbox input "true"
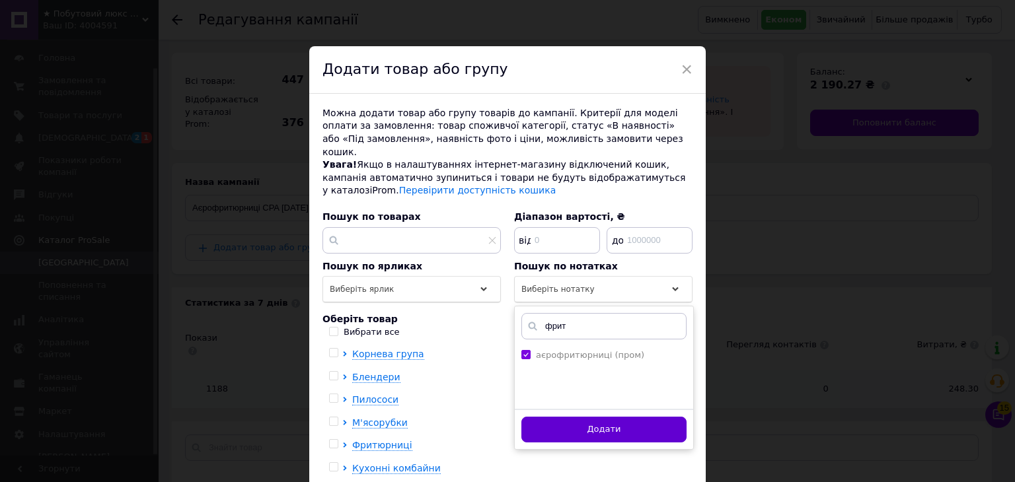
click at [589, 419] on button "Додати" at bounding box center [603, 430] width 165 height 26
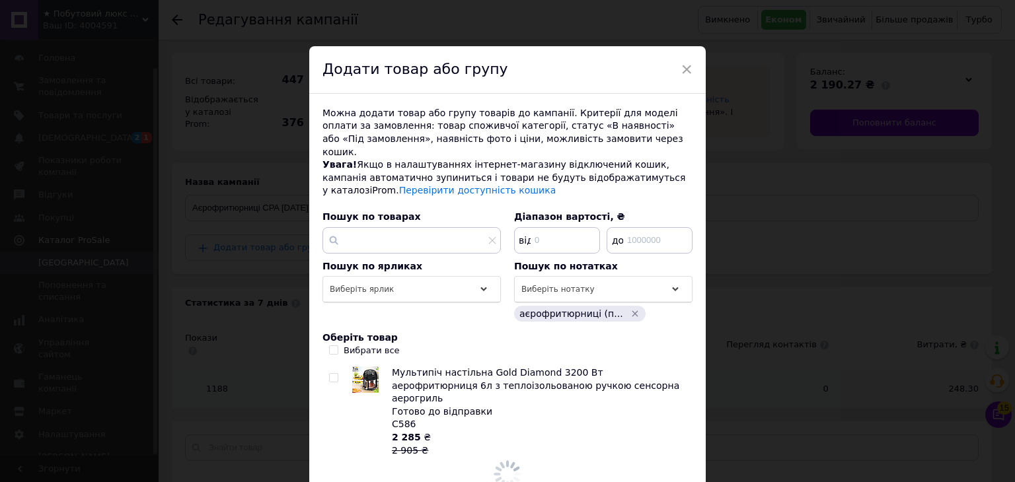
click at [336, 346] on span at bounding box center [333, 350] width 9 height 9
click at [336, 346] on input "Вибрати все" at bounding box center [333, 350] width 9 height 9
checkbox input "true"
click at [648, 480] on span "Додати до кампанії" at bounding box center [634, 485] width 89 height 10
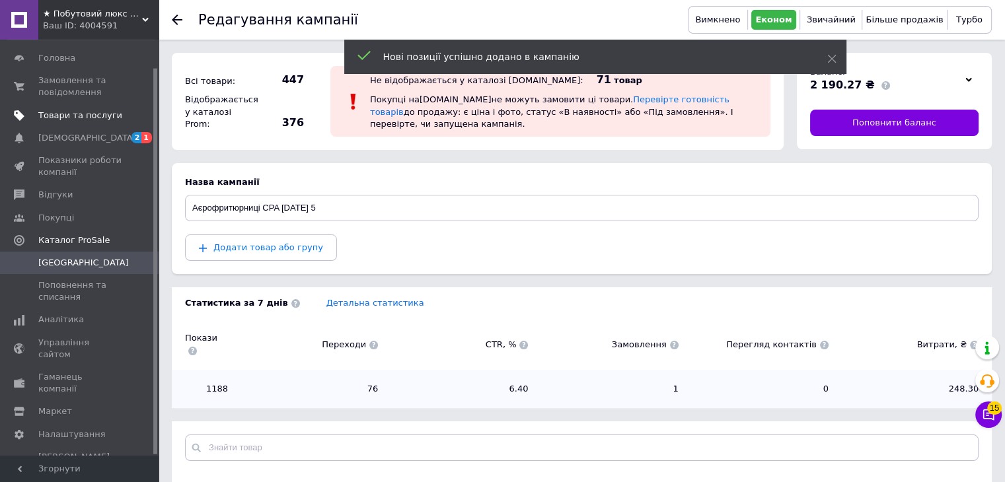
click at [64, 117] on span "Товари та послуги" at bounding box center [80, 116] width 84 height 12
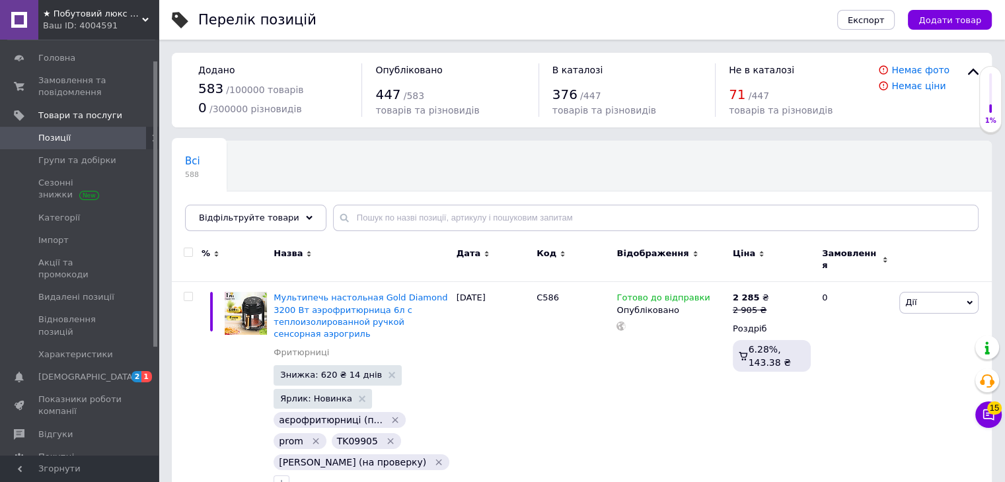
click at [145, 17] on icon at bounding box center [145, 20] width 7 height 7
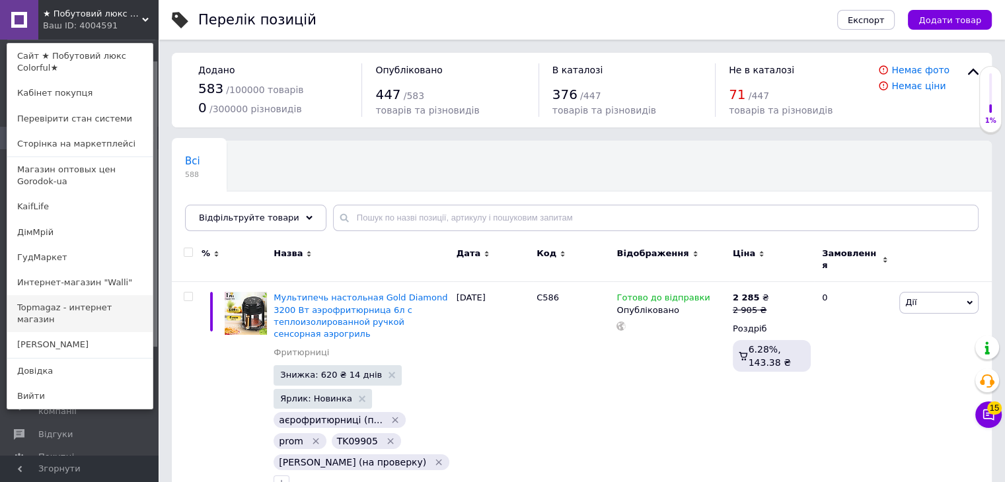
click at [81, 297] on link "Topmagaz - интернет магазин" at bounding box center [79, 313] width 145 height 37
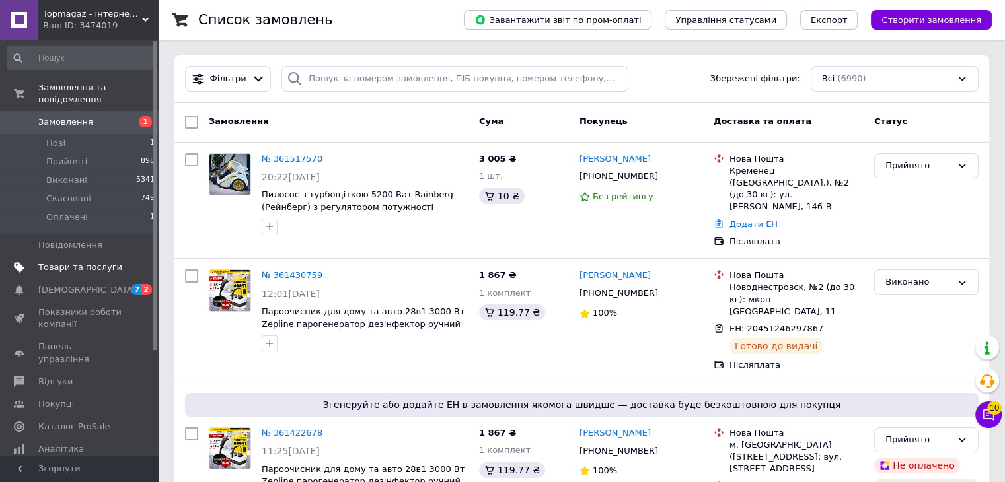
click at [91, 262] on span "Товари та послуги" at bounding box center [80, 268] width 84 height 12
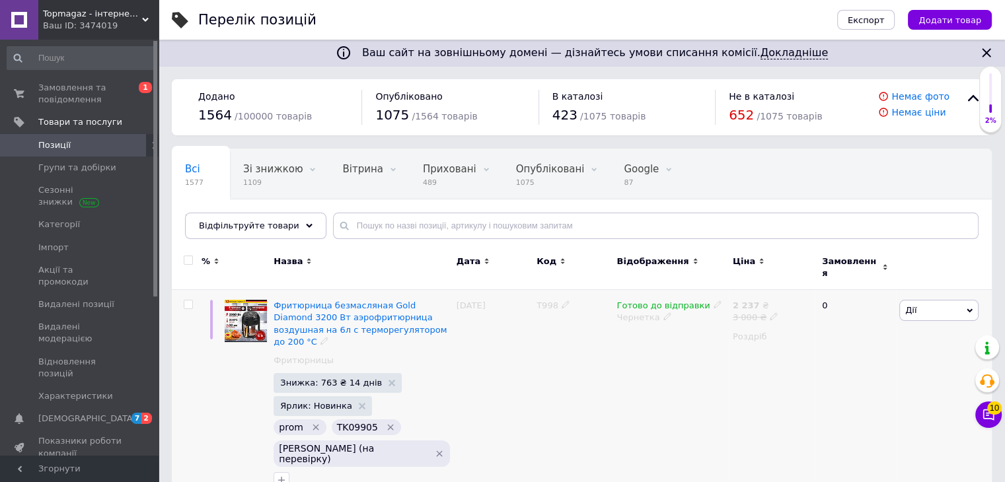
click at [664, 312] on span at bounding box center [668, 316] width 8 height 9
click at [655, 334] on li "Опубліковано" at bounding box center [668, 343] width 114 height 19
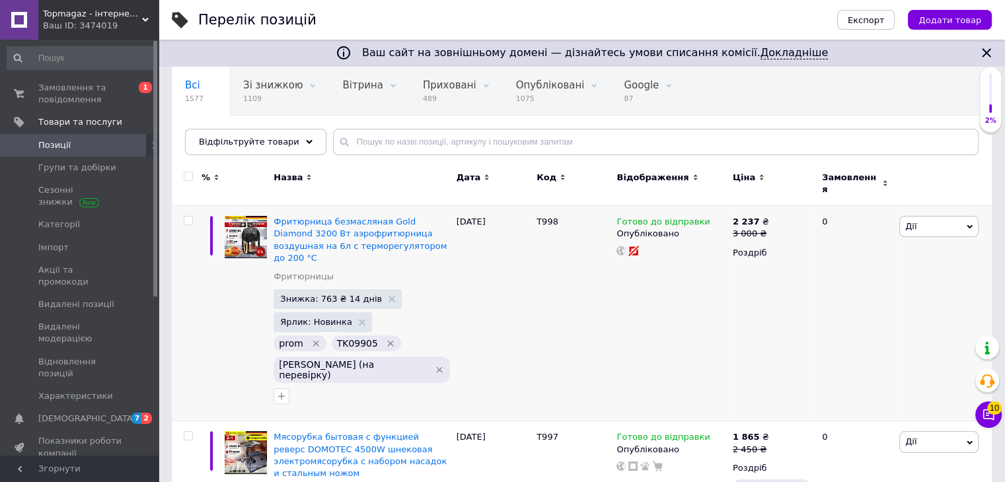
scroll to position [151, 0]
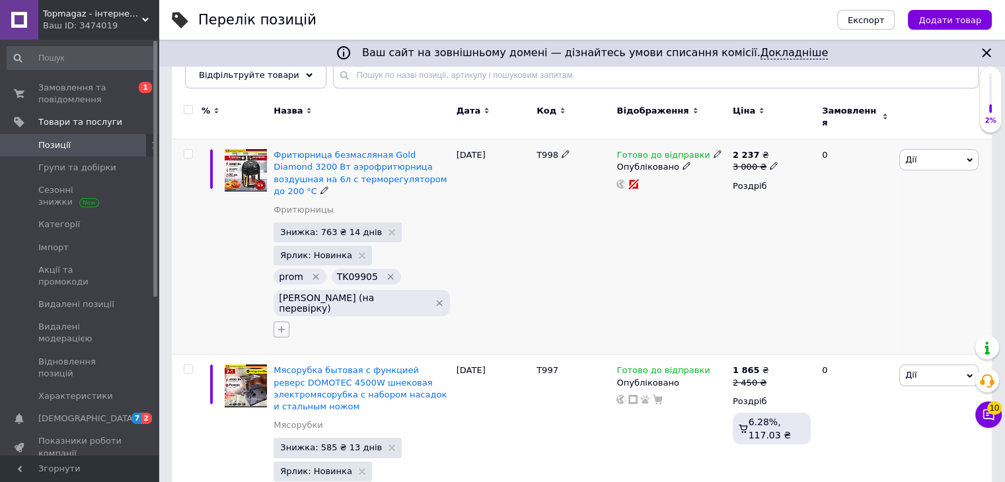
click at [287, 324] on icon "button" at bounding box center [281, 329] width 11 height 11
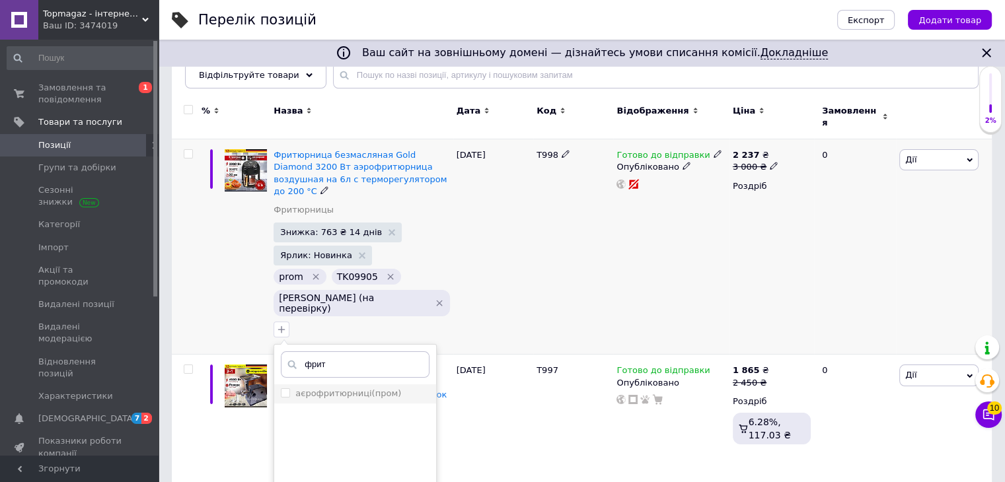
type input "фрит"
click at [289, 389] on input "аєрофритюрниці(пром)" at bounding box center [285, 393] width 9 height 9
checkbox input "true"
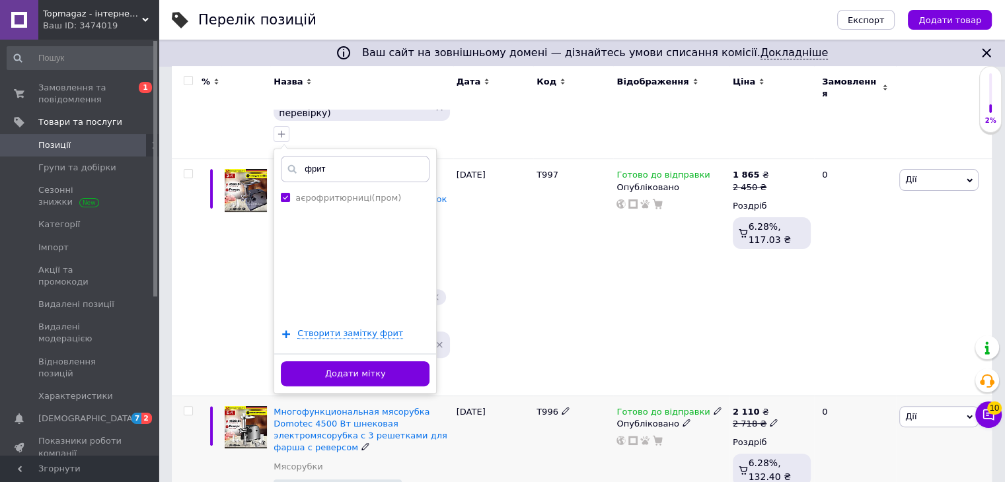
scroll to position [565, 0]
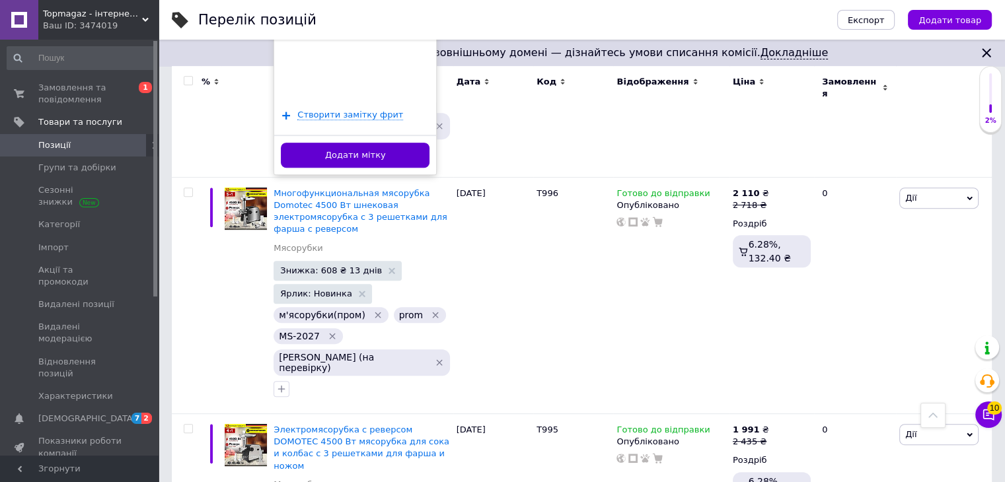
click at [430, 143] on button "Додати мітку" at bounding box center [355, 156] width 149 height 26
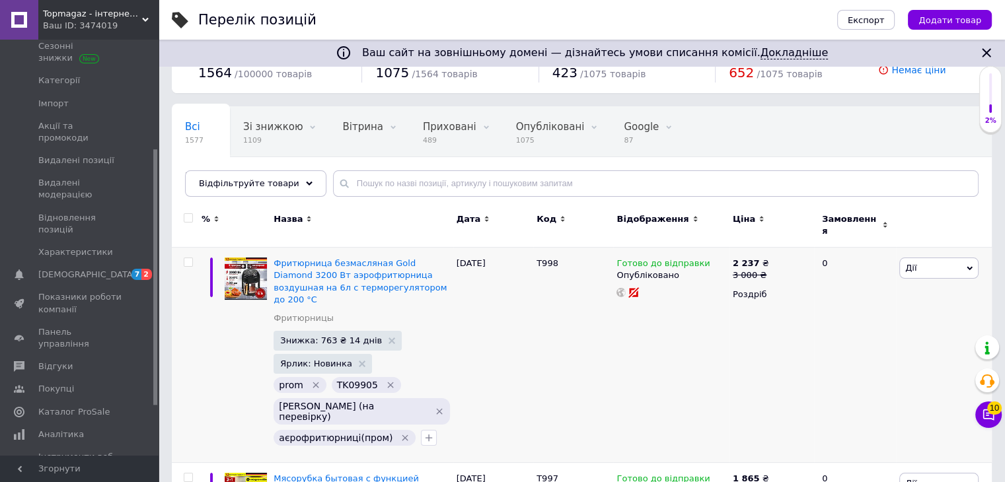
scroll to position [177, 0]
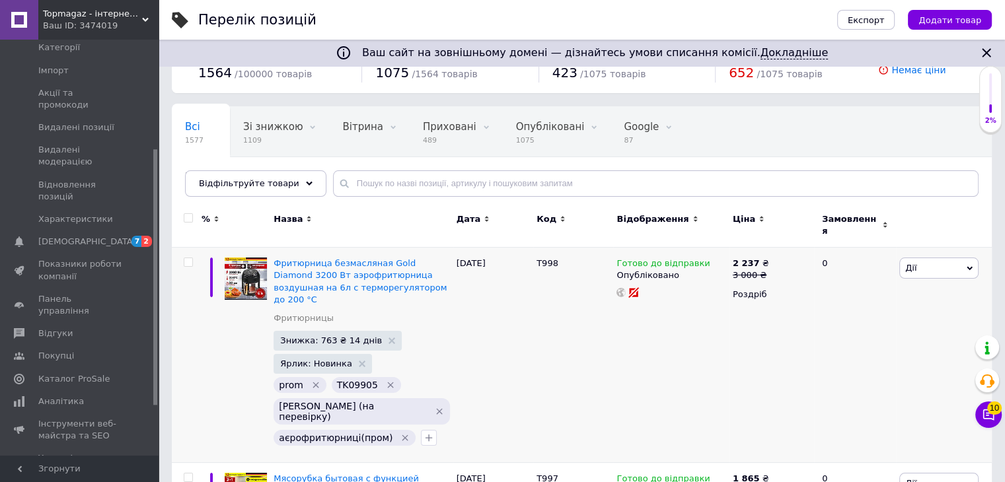
drag, startPoint x: 159, startPoint y: 356, endPoint x: 159, endPoint y: 381, distance: 25.8
click at [74, 373] on span "Каталог ProSale" at bounding box center [73, 379] width 71 height 12
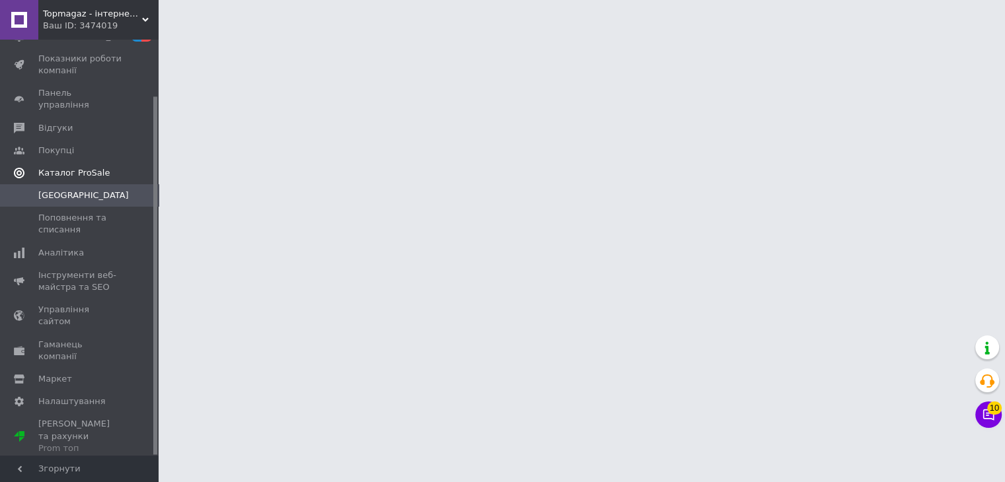
scroll to position [65, 0]
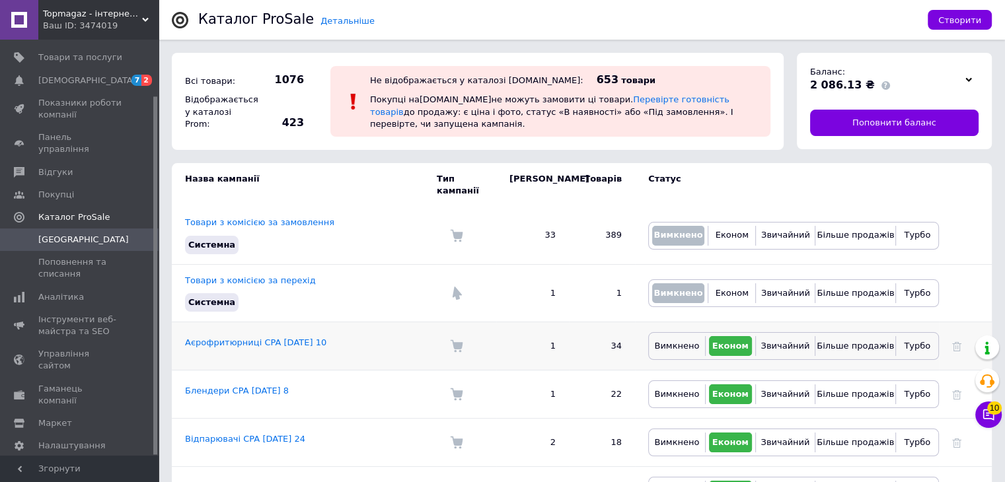
click at [300, 338] on td "Аєрофритюрниці CPA [DATE] 10" at bounding box center [304, 346] width 265 height 48
click at [295, 338] on link "Аєрофритюрниці CPA [DATE] 10" at bounding box center [255, 343] width 141 height 10
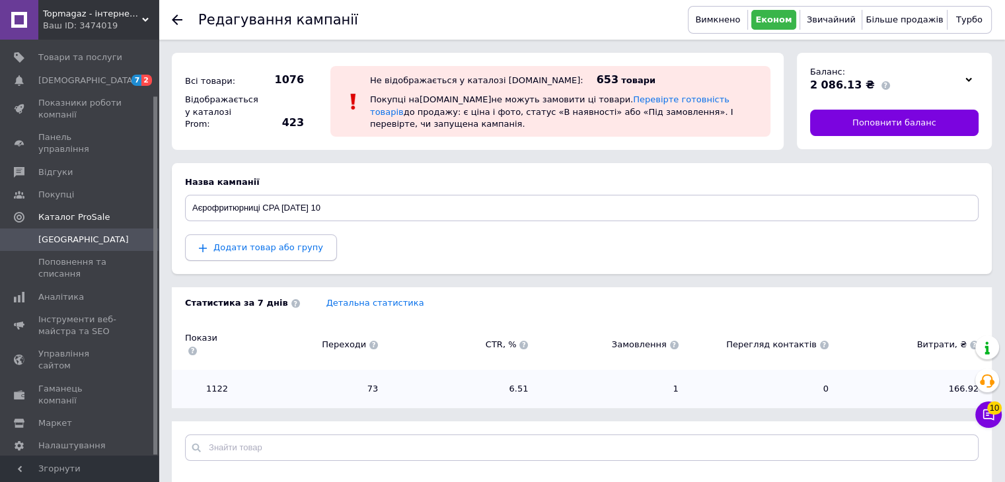
click at [271, 243] on span "Додати товар або групу" at bounding box center [268, 248] width 110 height 10
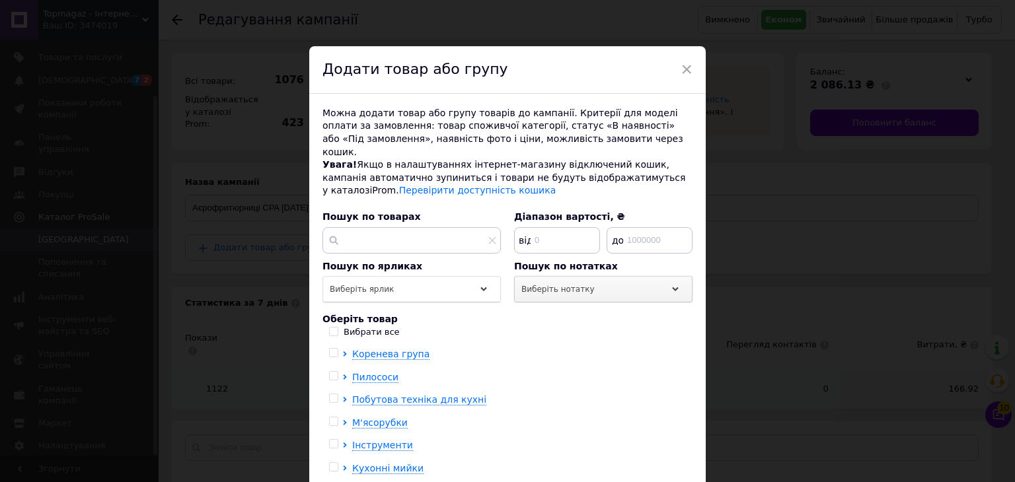
click at [597, 278] on div "Виберіть нотатку" at bounding box center [603, 289] width 178 height 26
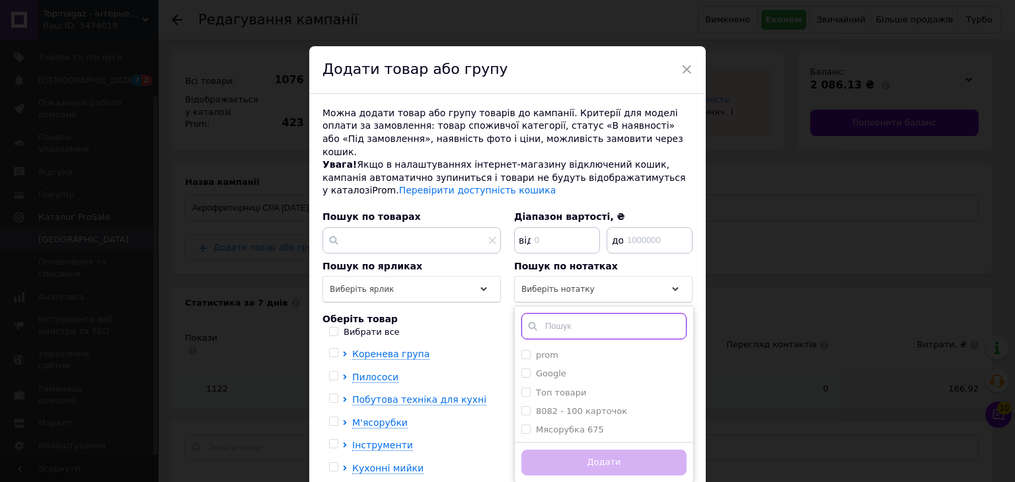
click at [570, 318] on input "text" at bounding box center [603, 326] width 165 height 26
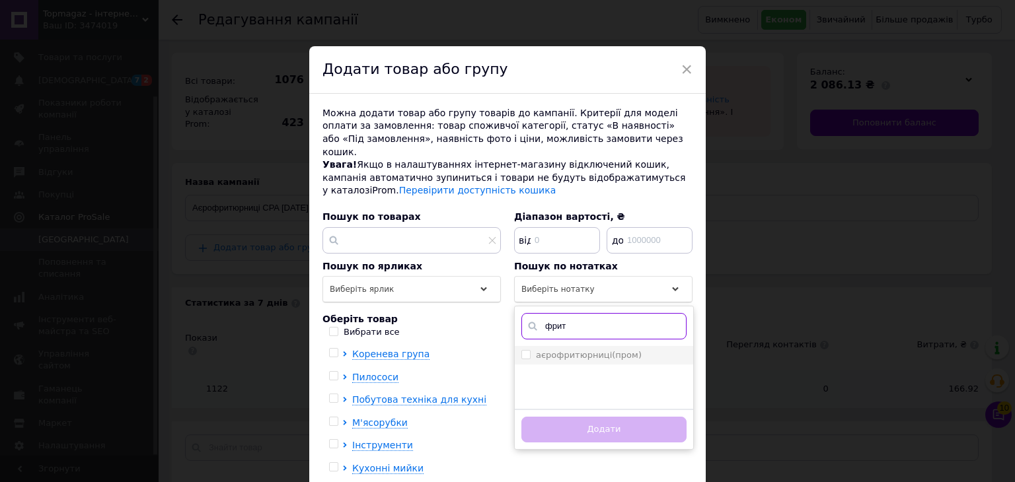
type input "фрит"
click at [521, 350] on input "аєрофритюрниці(пром)" at bounding box center [525, 354] width 9 height 9
checkbox input "true"
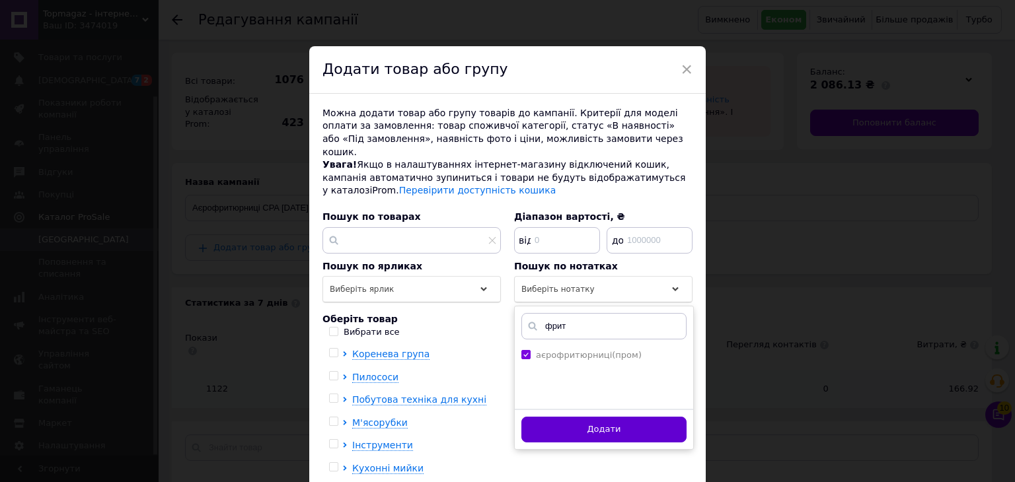
click at [584, 417] on button "Додати" at bounding box center [603, 430] width 165 height 26
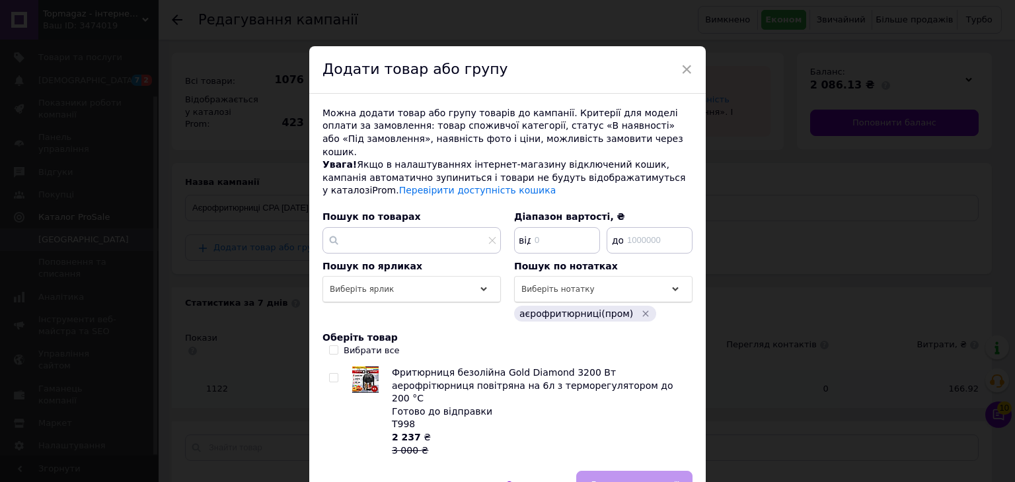
click at [330, 332] on span "Оберіть товар" at bounding box center [359, 337] width 75 height 11
click at [330, 346] on input "Вибрати все" at bounding box center [333, 350] width 9 height 9
checkbox input "true"
click at [660, 480] on span "Додати до кампанії" at bounding box center [634, 485] width 89 height 10
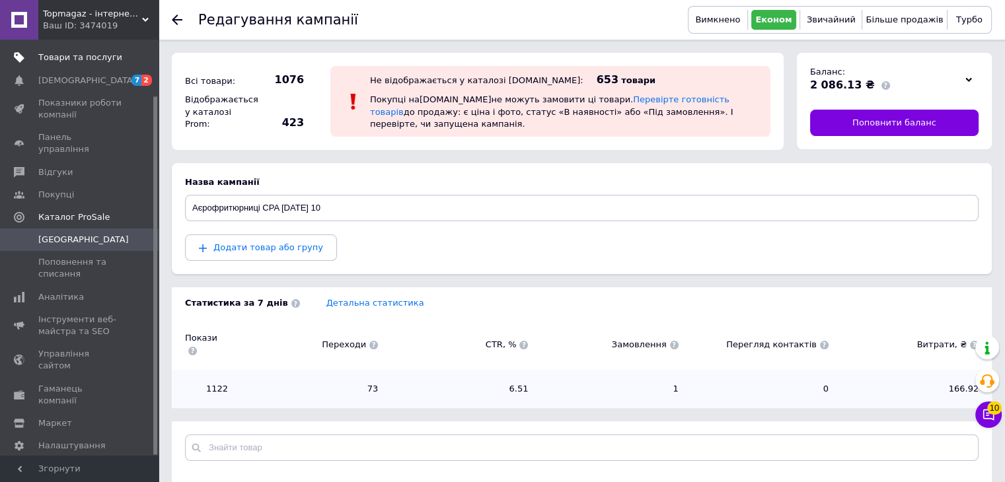
click at [70, 63] on span "Товари та послуги" at bounding box center [80, 58] width 84 height 12
